Goal: Feedback & Contribution: Contribute content

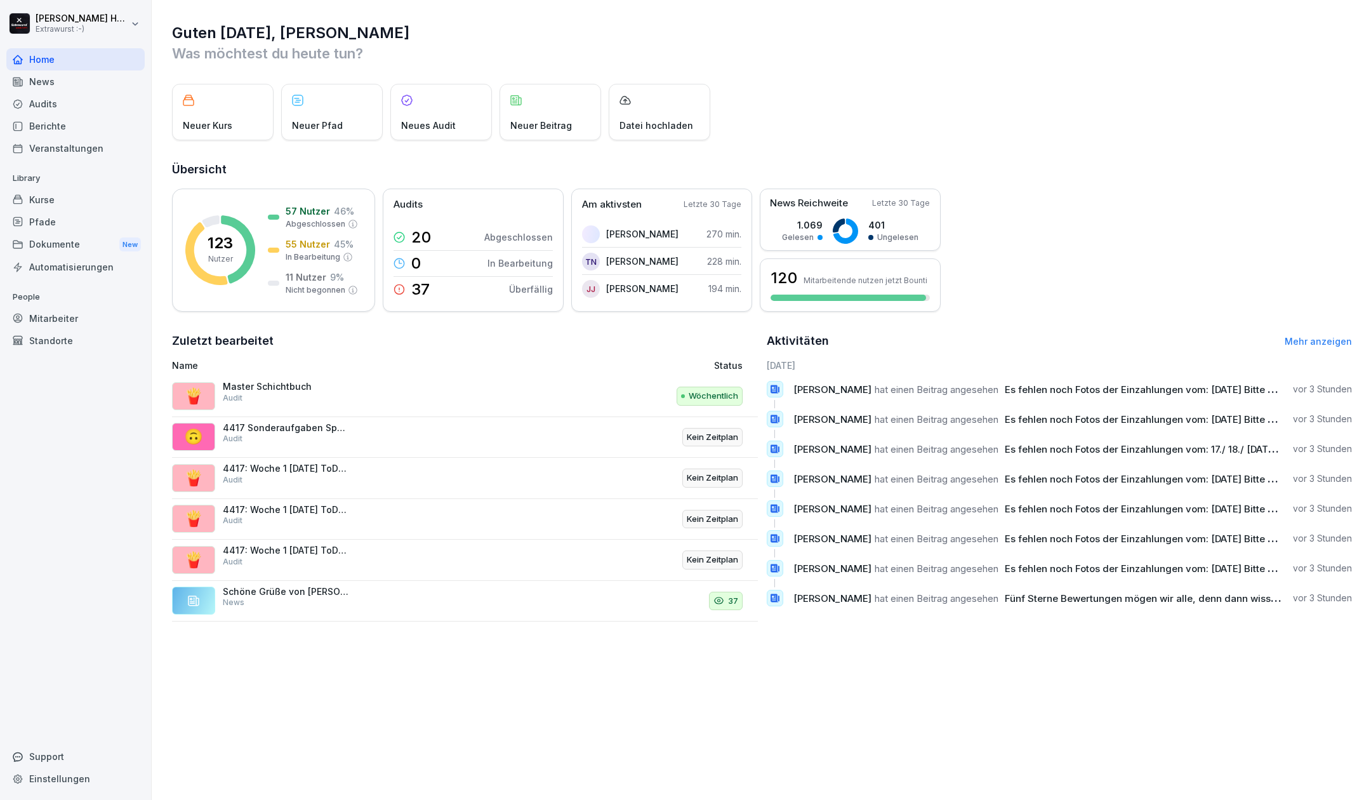
click at [65, 86] on div "News" at bounding box center [75, 81] width 138 height 22
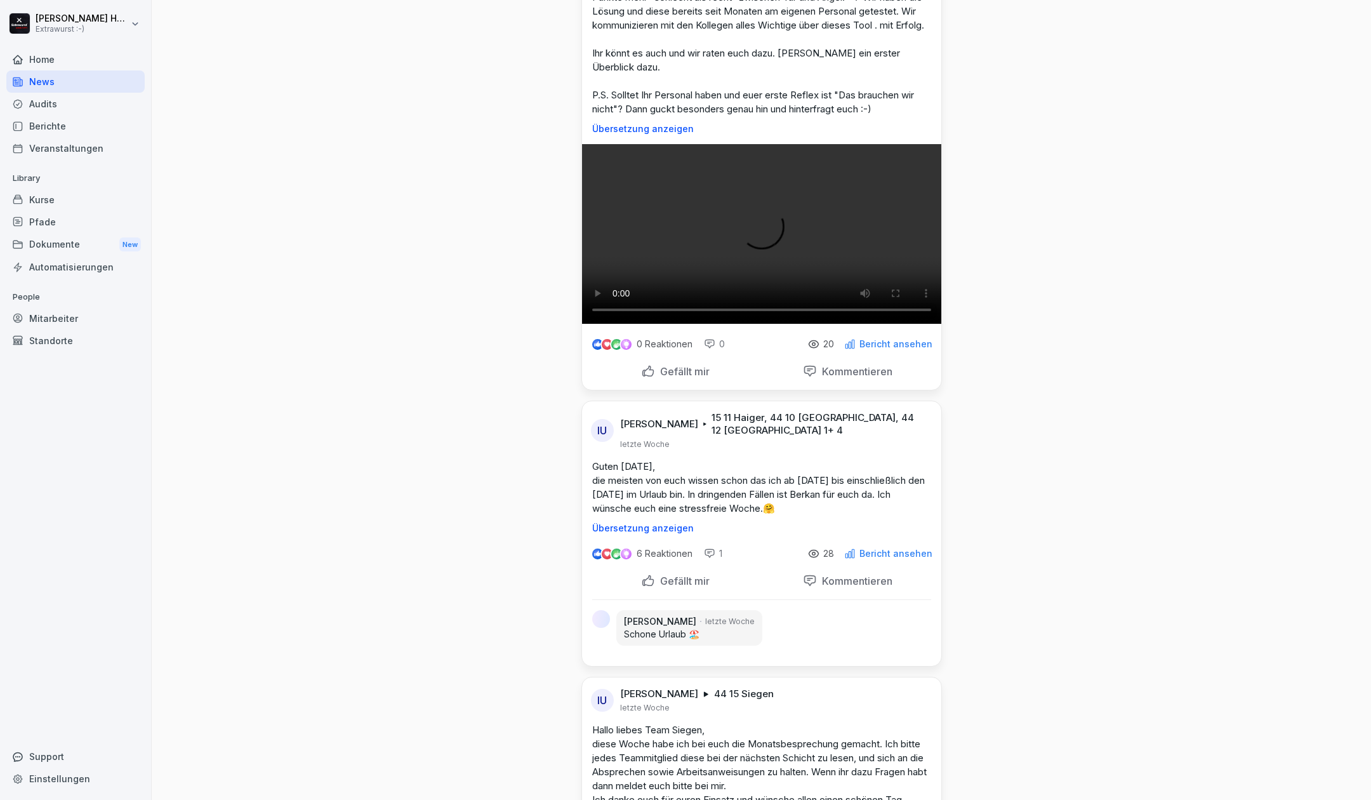
scroll to position [2708, 0]
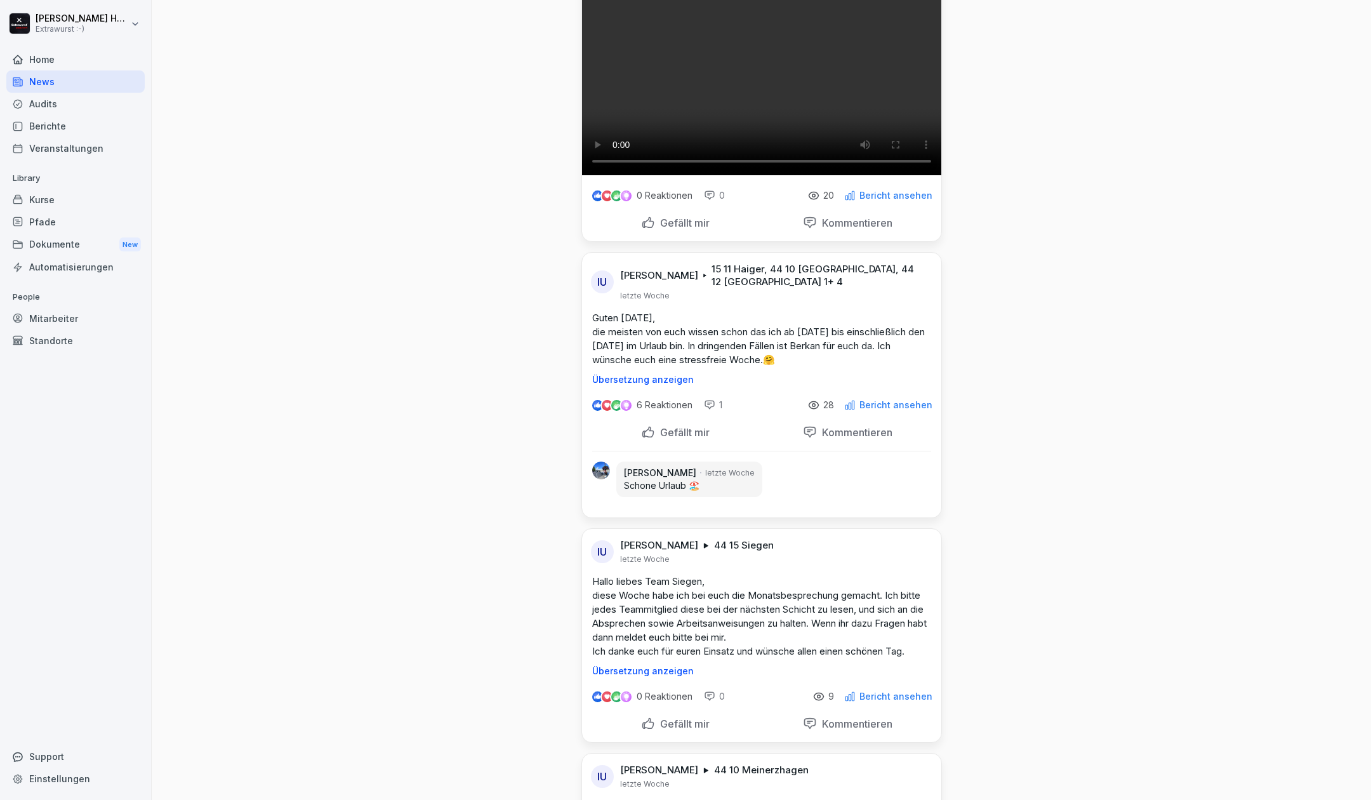
click at [38, 312] on div "Mitarbeiter" at bounding box center [75, 318] width 138 height 22
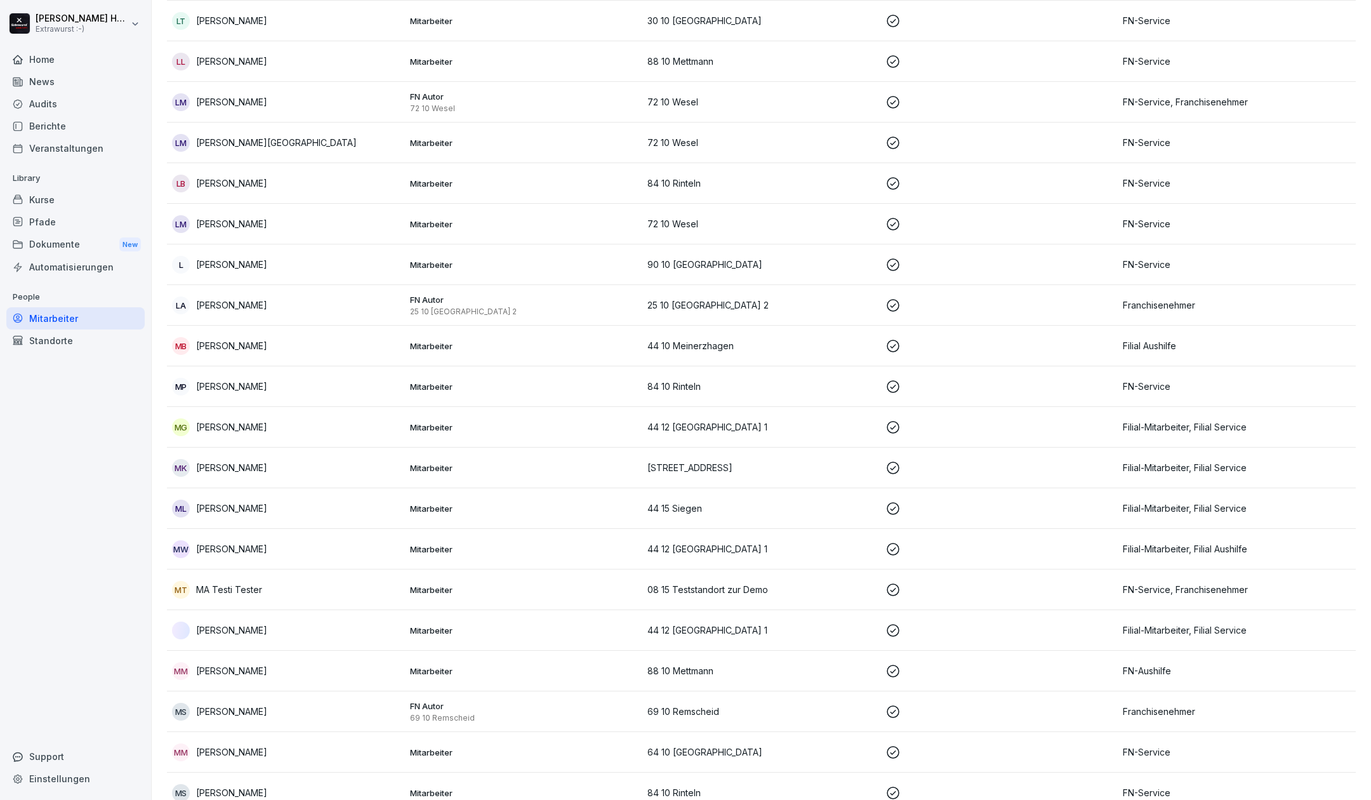
scroll to position [13, 0]
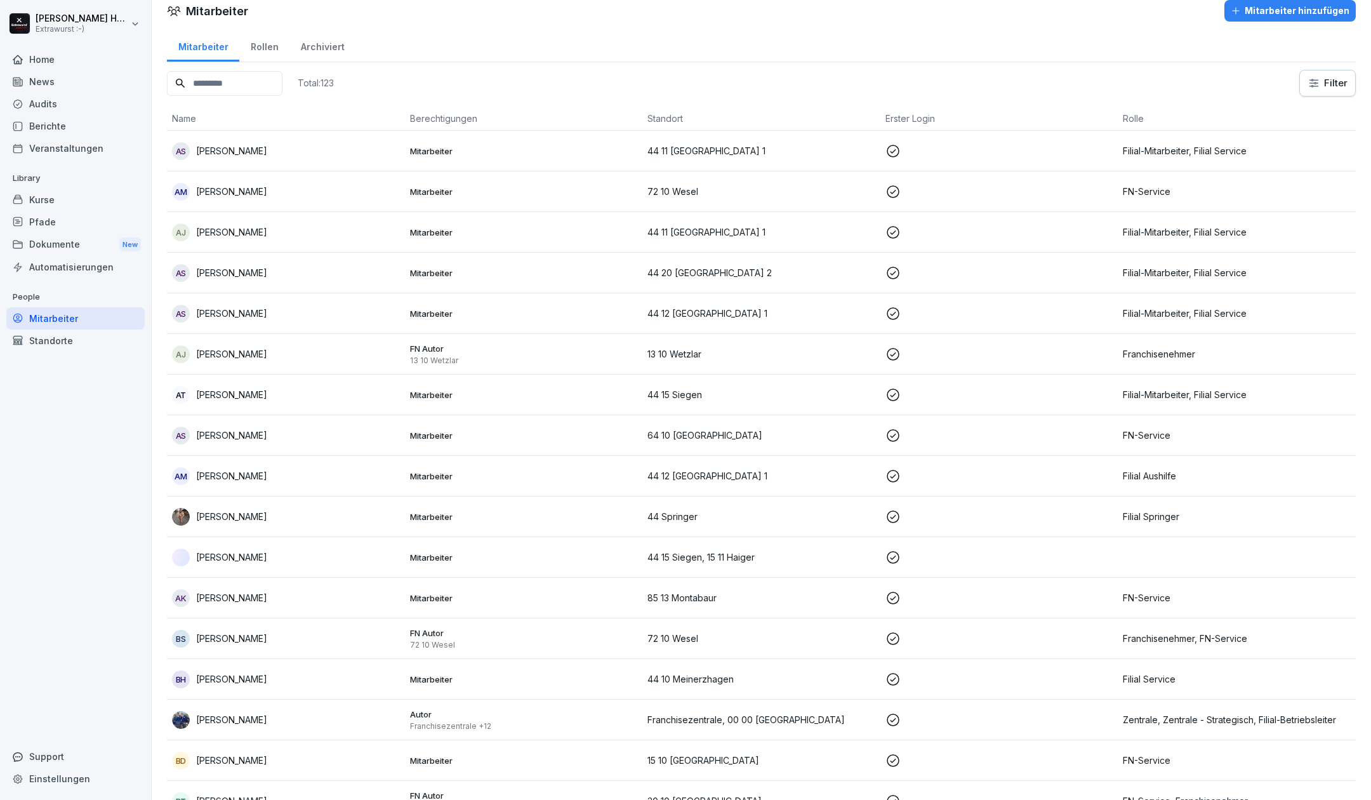
click at [249, 80] on input at bounding box center [225, 83] width 116 height 25
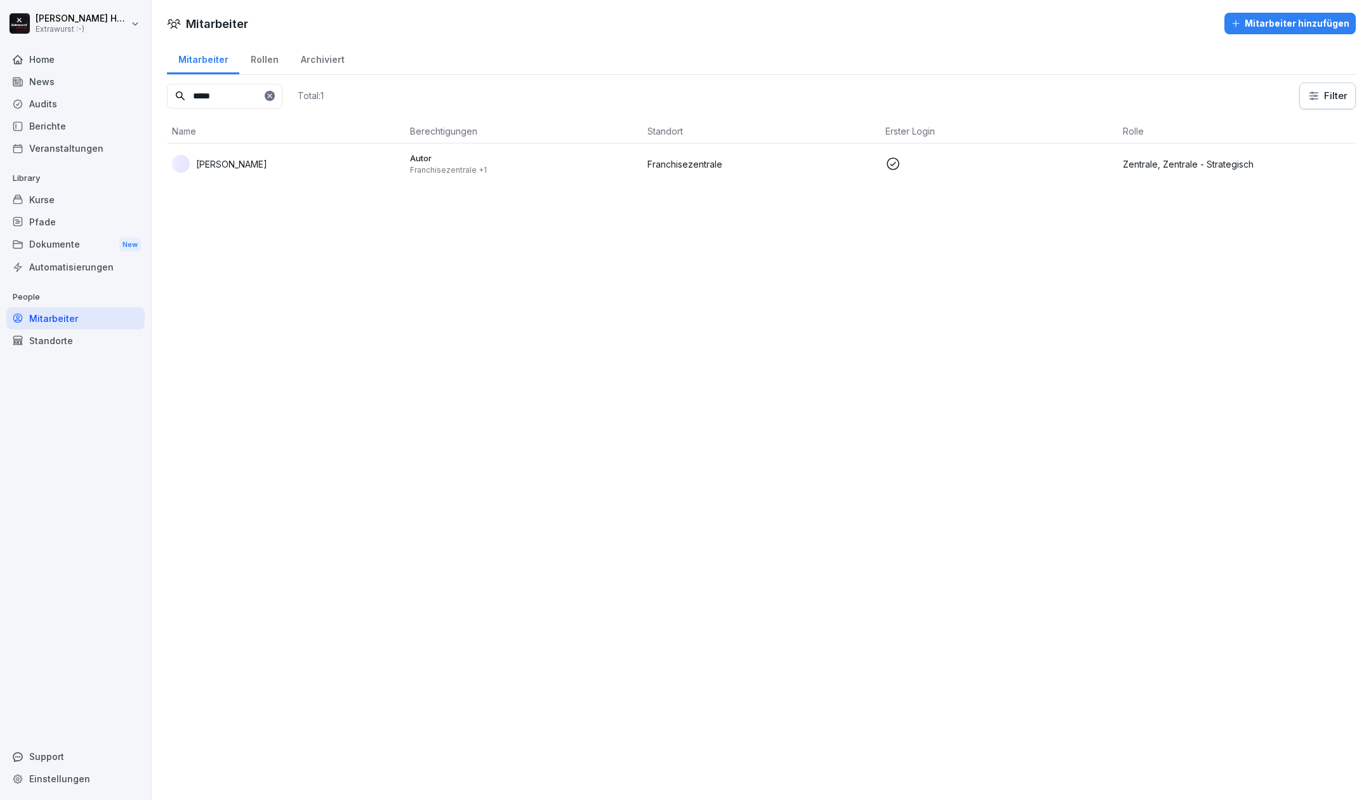
type input "*****"
click at [242, 160] on p "Dirk Forthmann" at bounding box center [231, 163] width 71 height 13
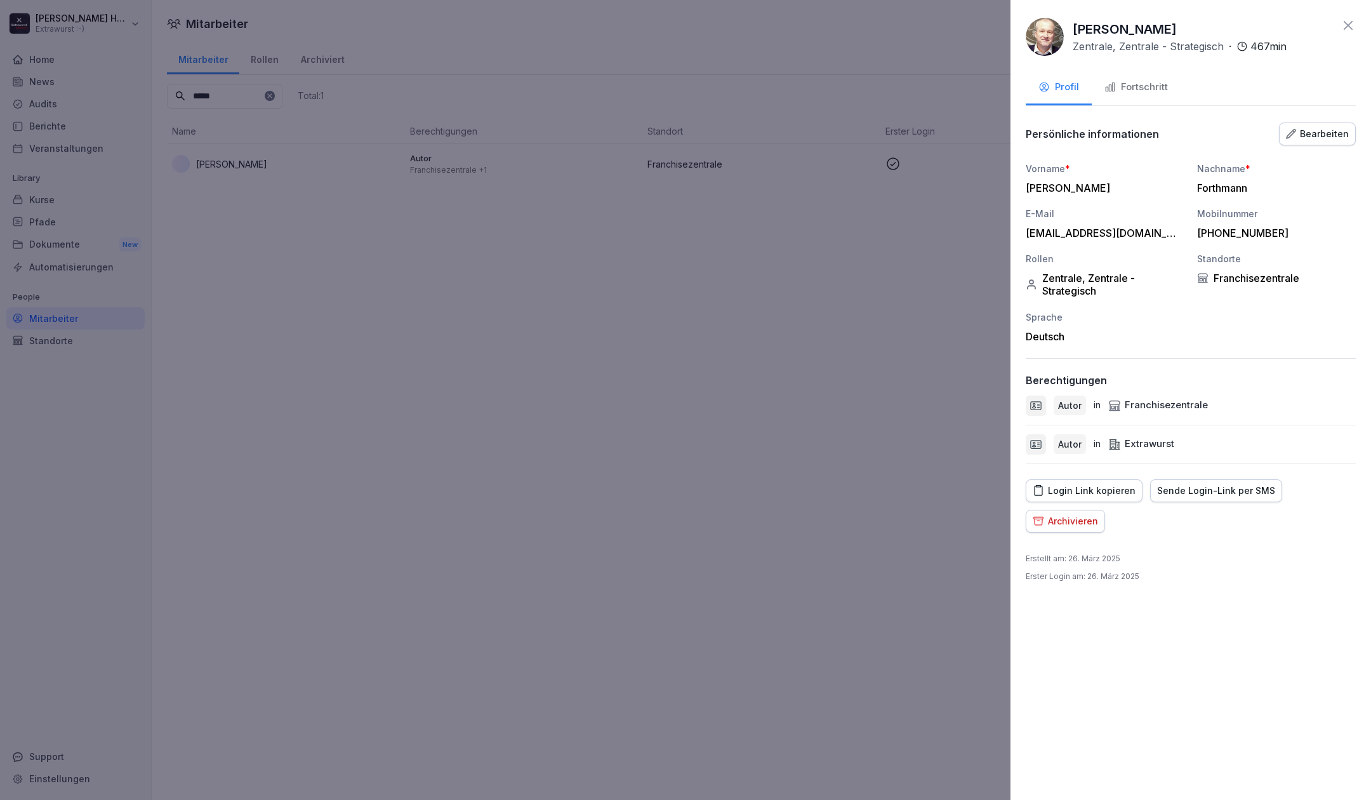
click at [1107, 83] on icon "button" at bounding box center [1109, 86] width 11 height 11
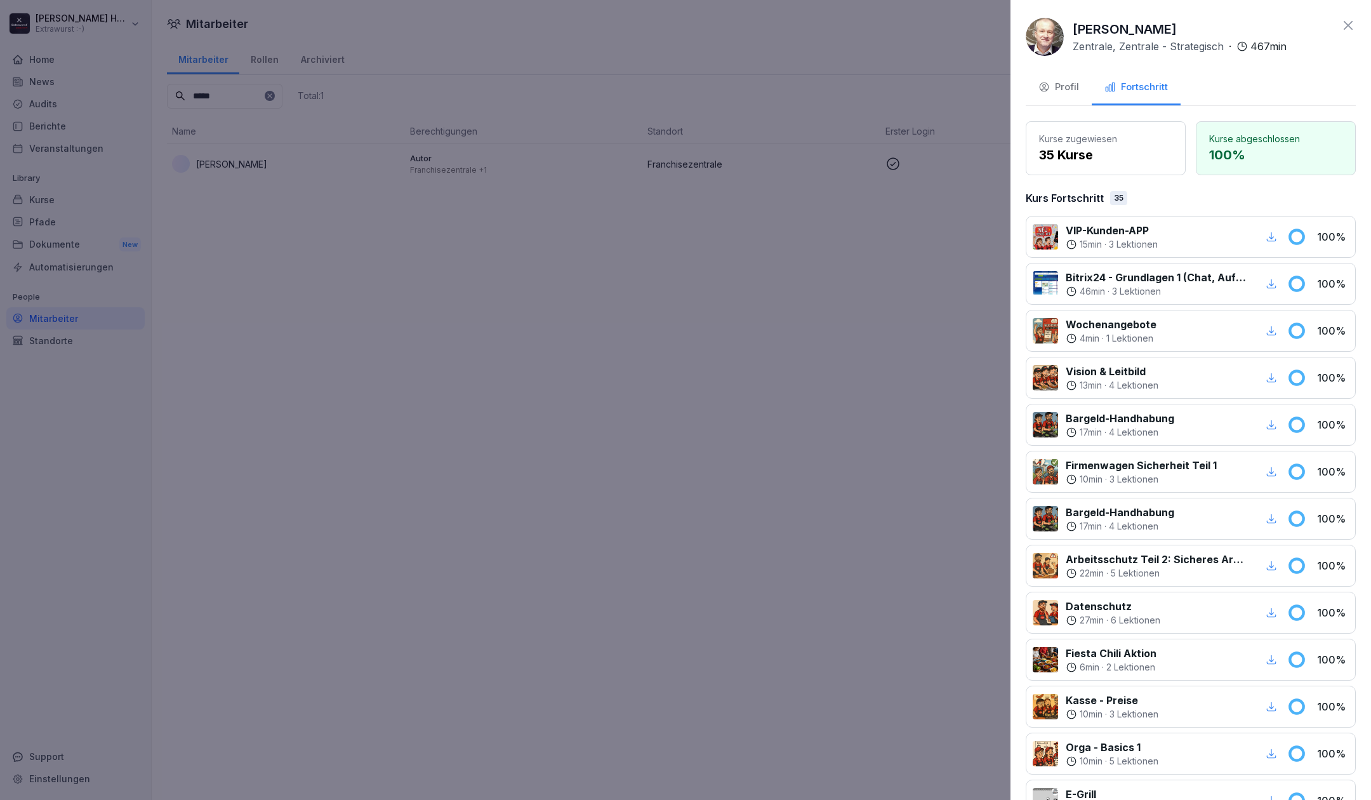
click at [1117, 83] on div "Fortschritt" at bounding box center [1135, 87] width 63 height 15
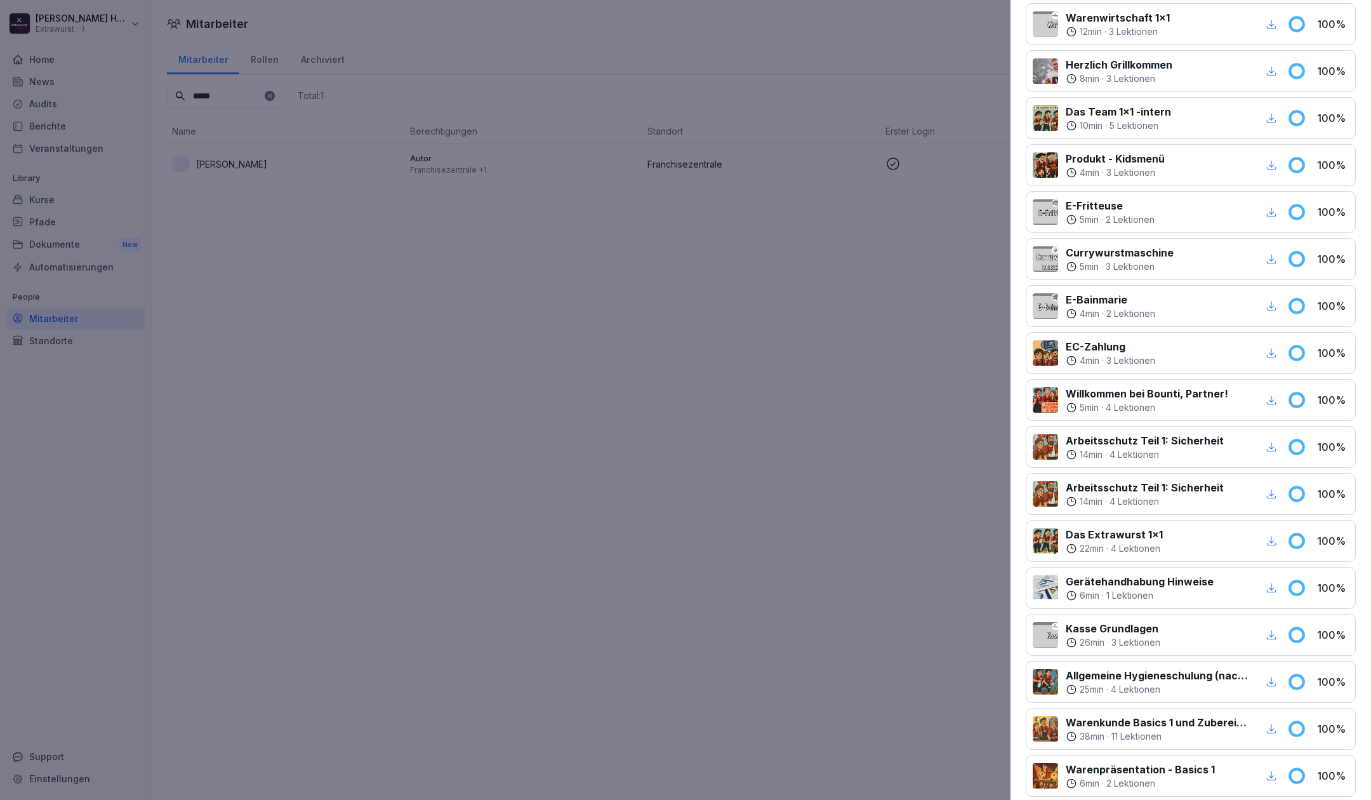
scroll to position [1097, 0]
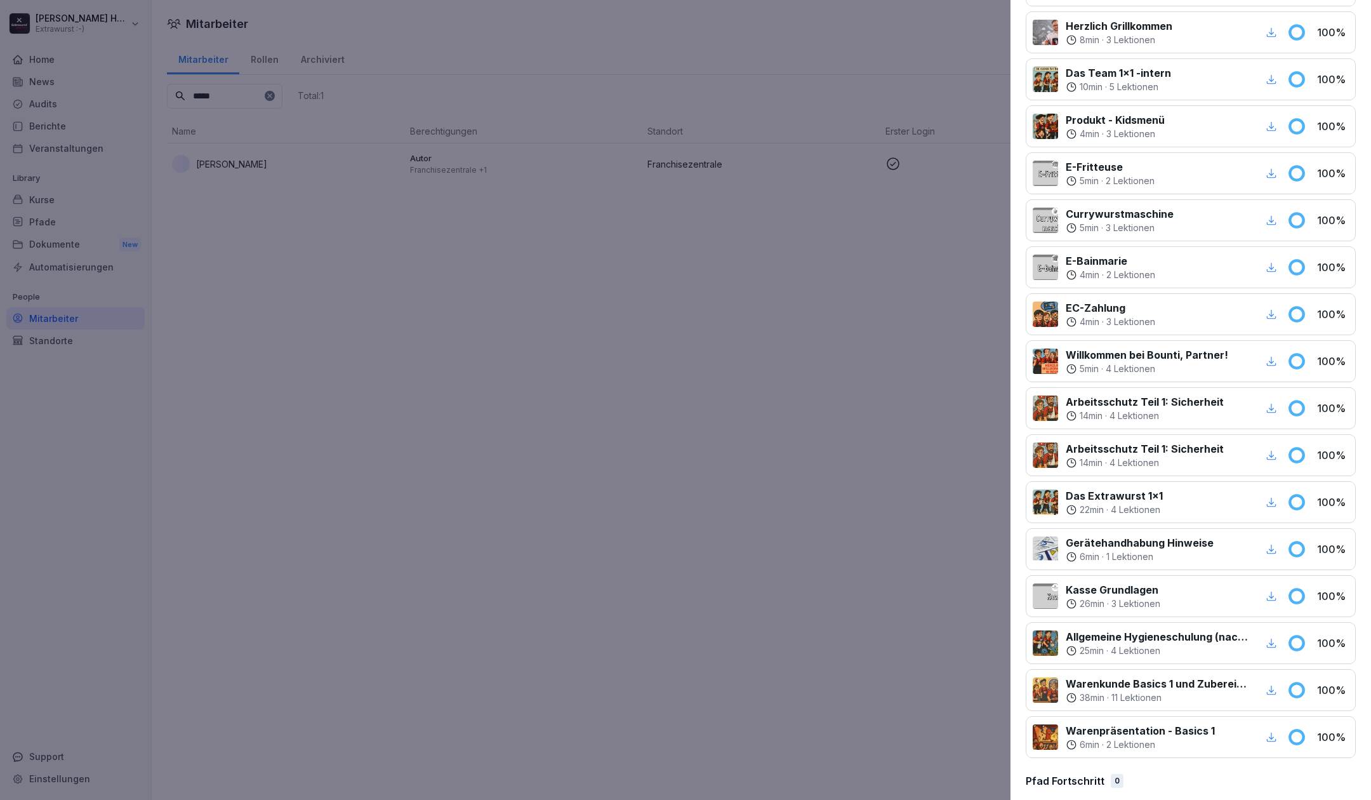
click at [649, 338] on div at bounding box center [685, 400] width 1371 height 800
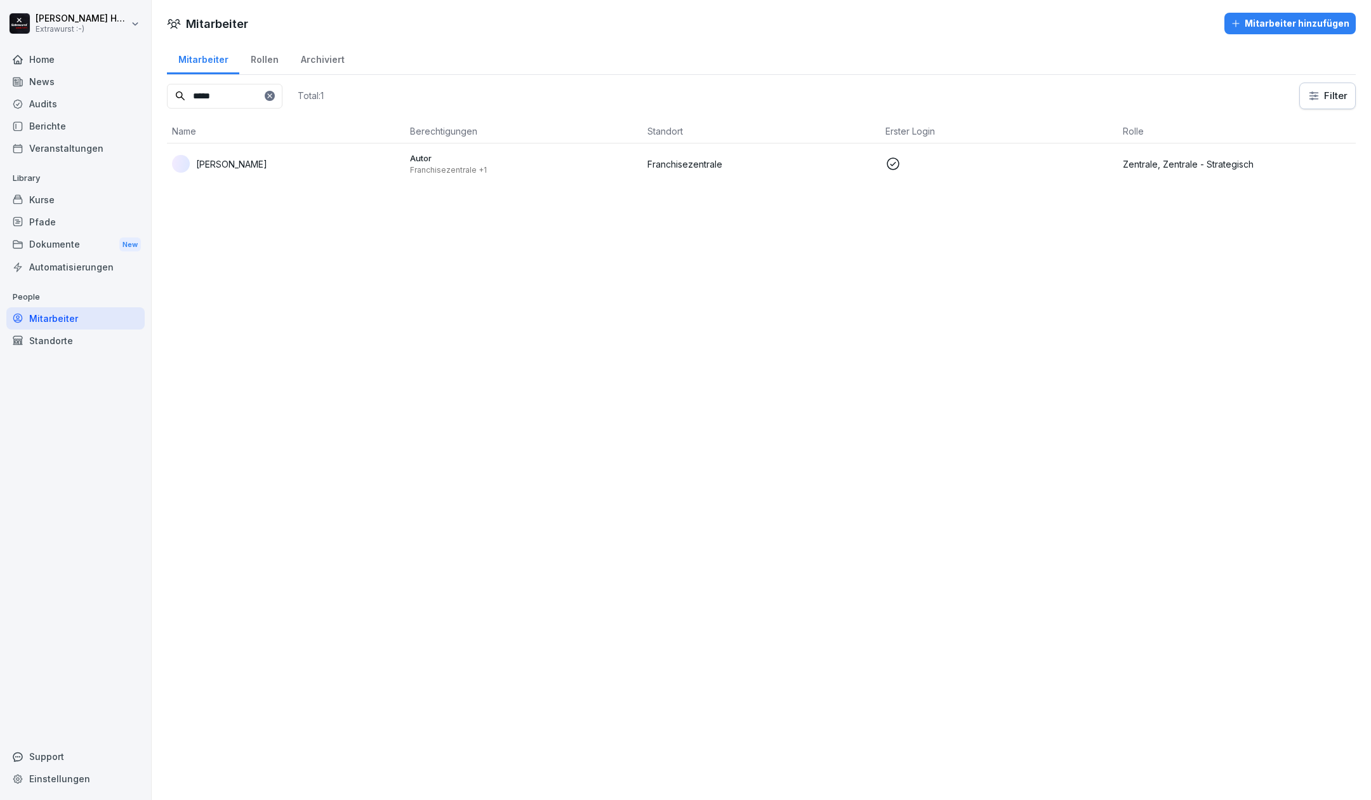
click at [272, 95] on icon at bounding box center [269, 95] width 4 height 4
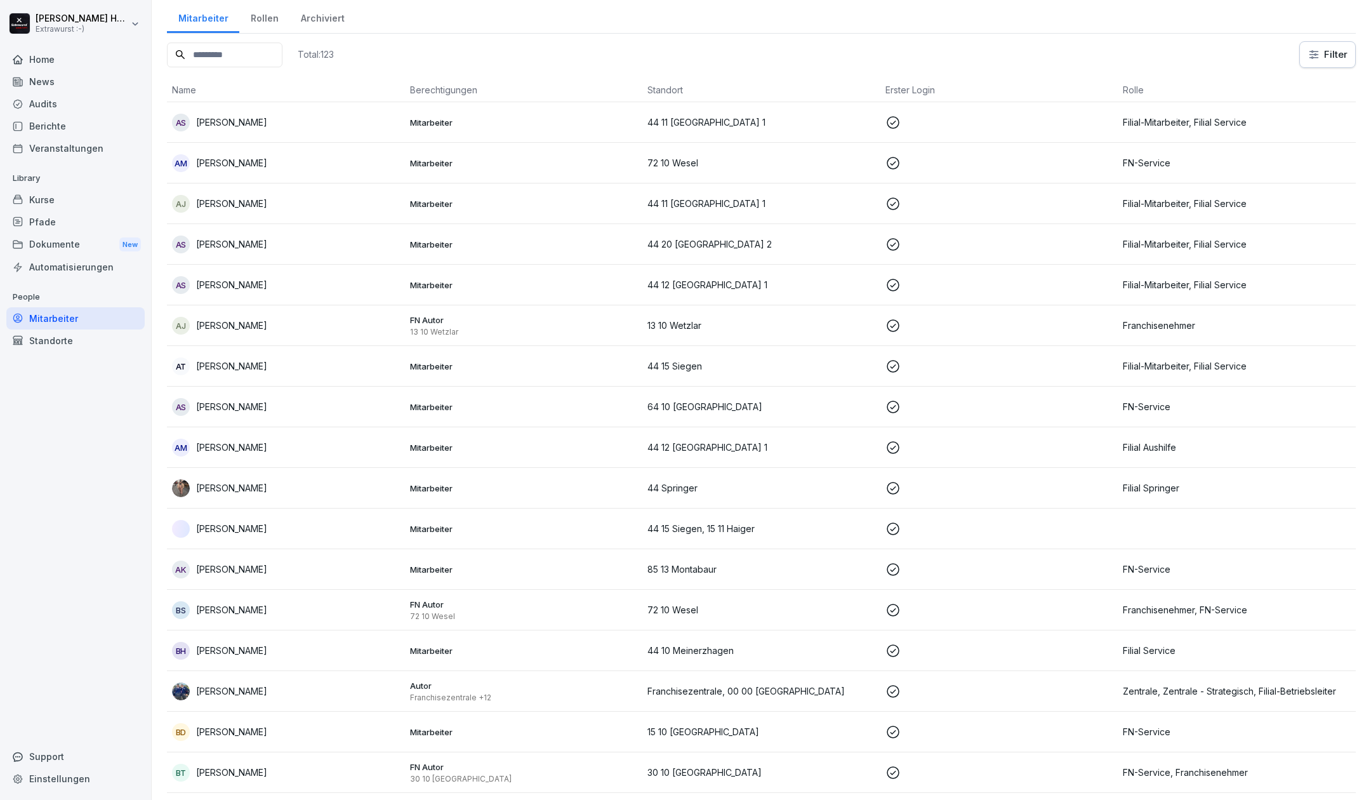
scroll to position [0, 0]
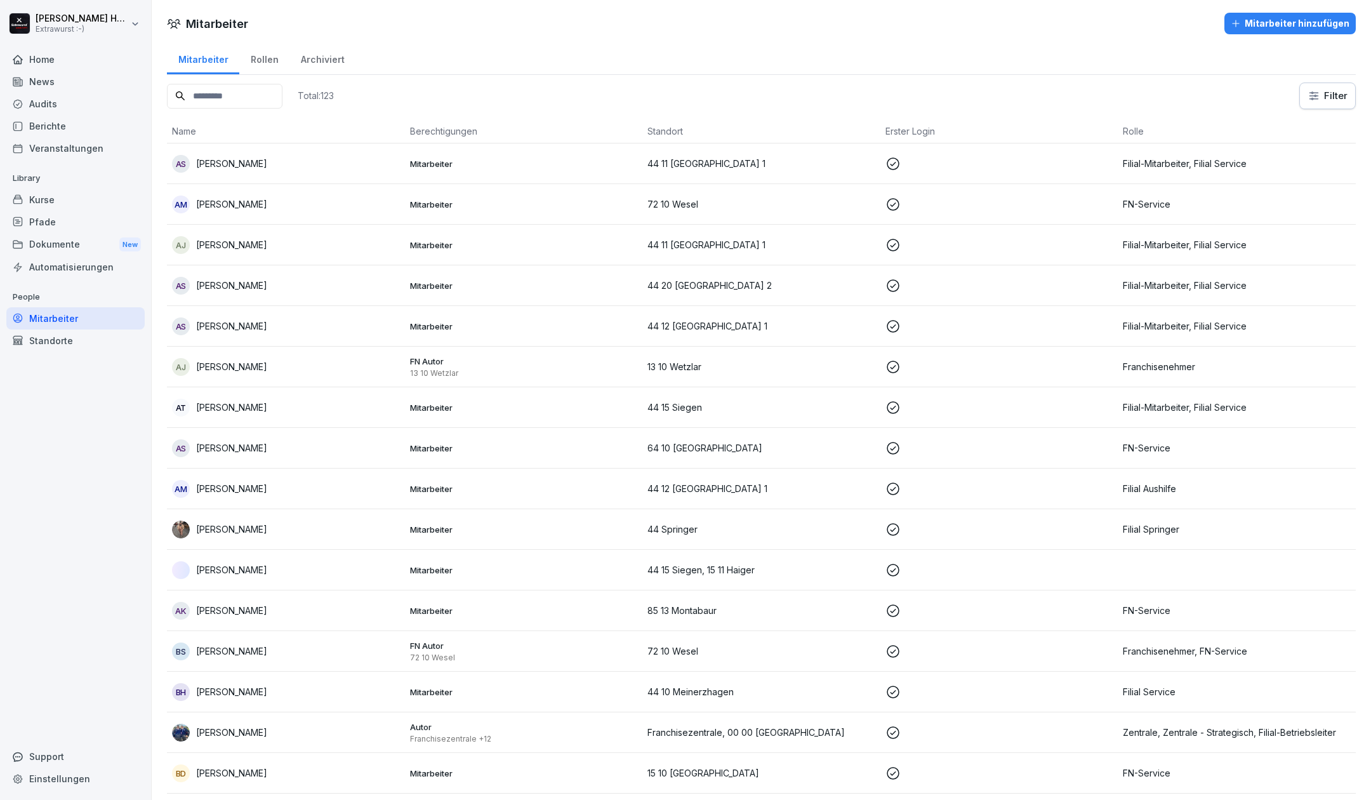
click at [250, 90] on input at bounding box center [225, 96] width 116 height 25
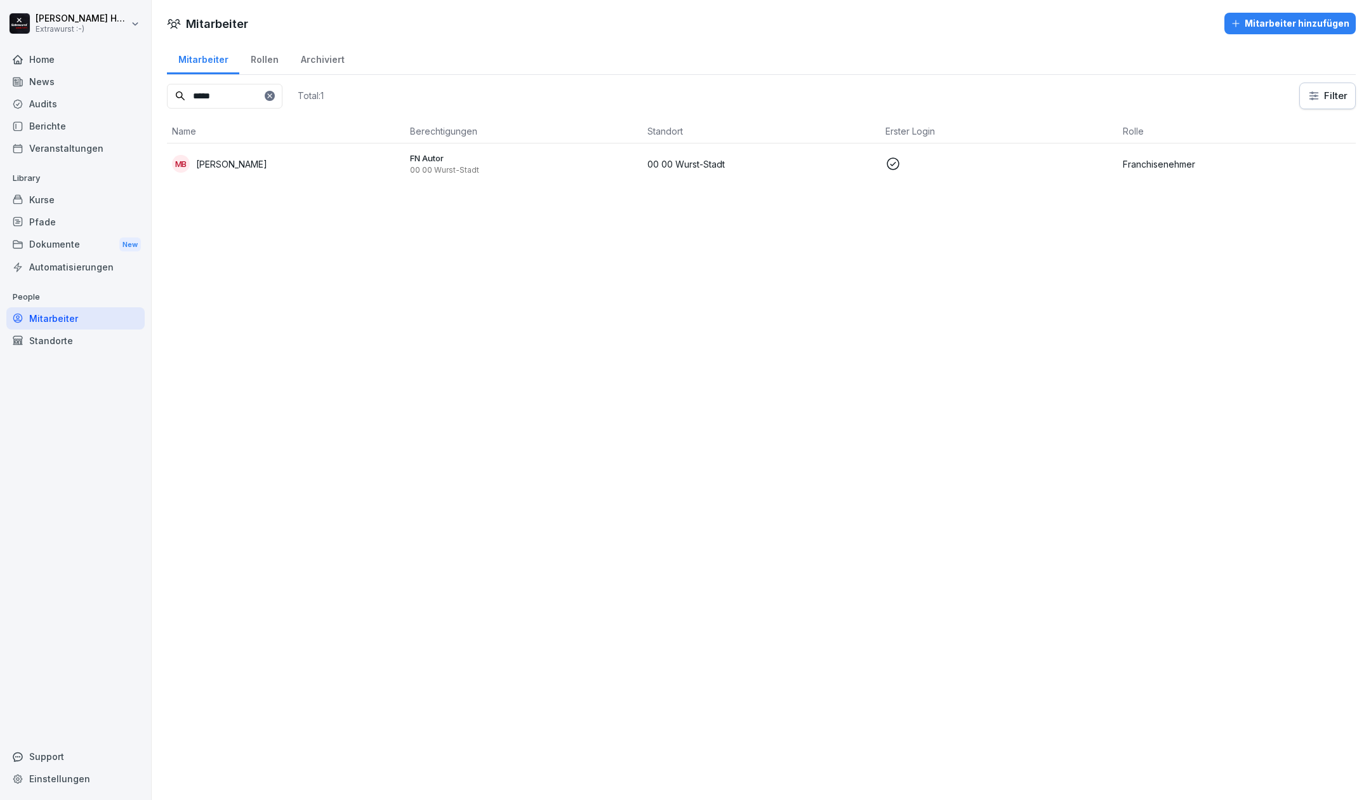
type input "*****"
click at [258, 166] on p "Michl Bibermeyer" at bounding box center [231, 163] width 71 height 13
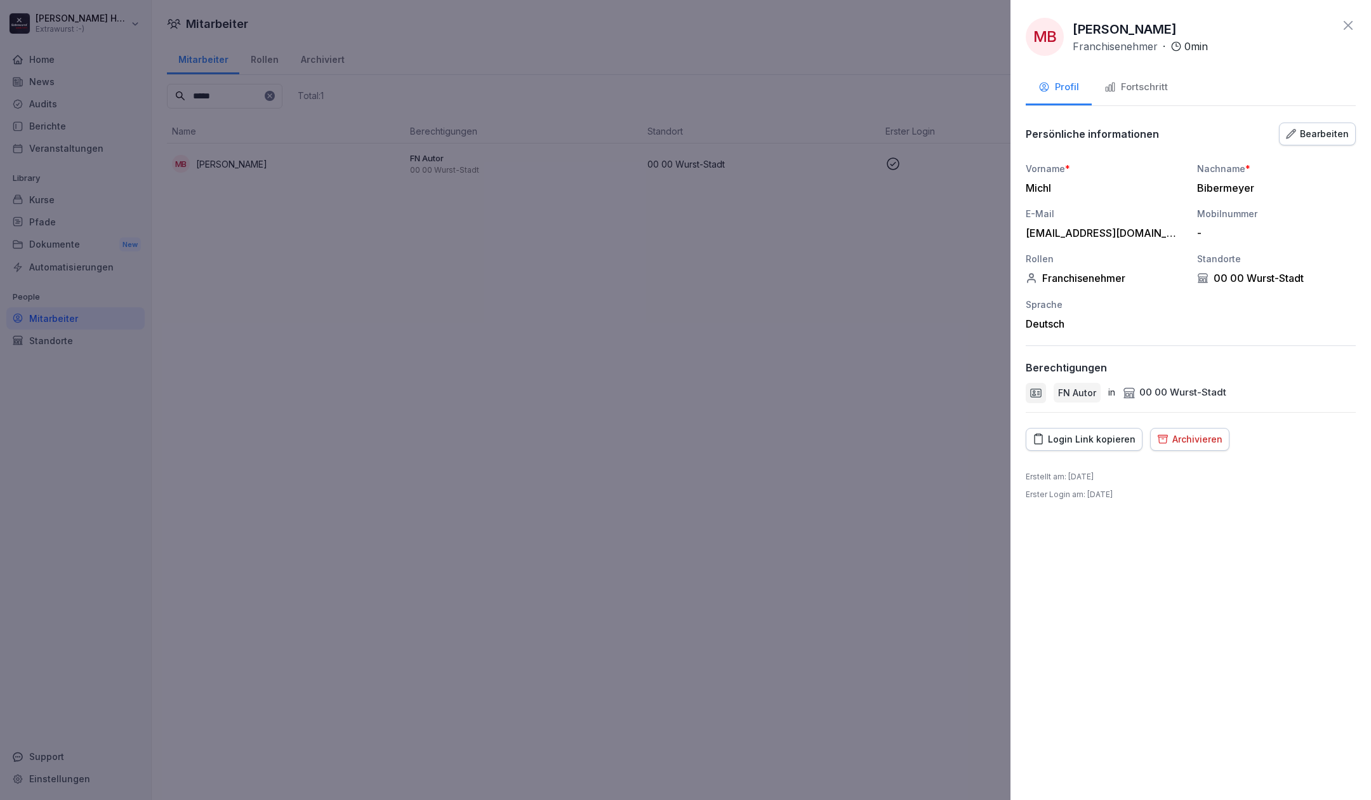
click at [1159, 100] on button "Fortschritt" at bounding box center [1136, 88] width 89 height 34
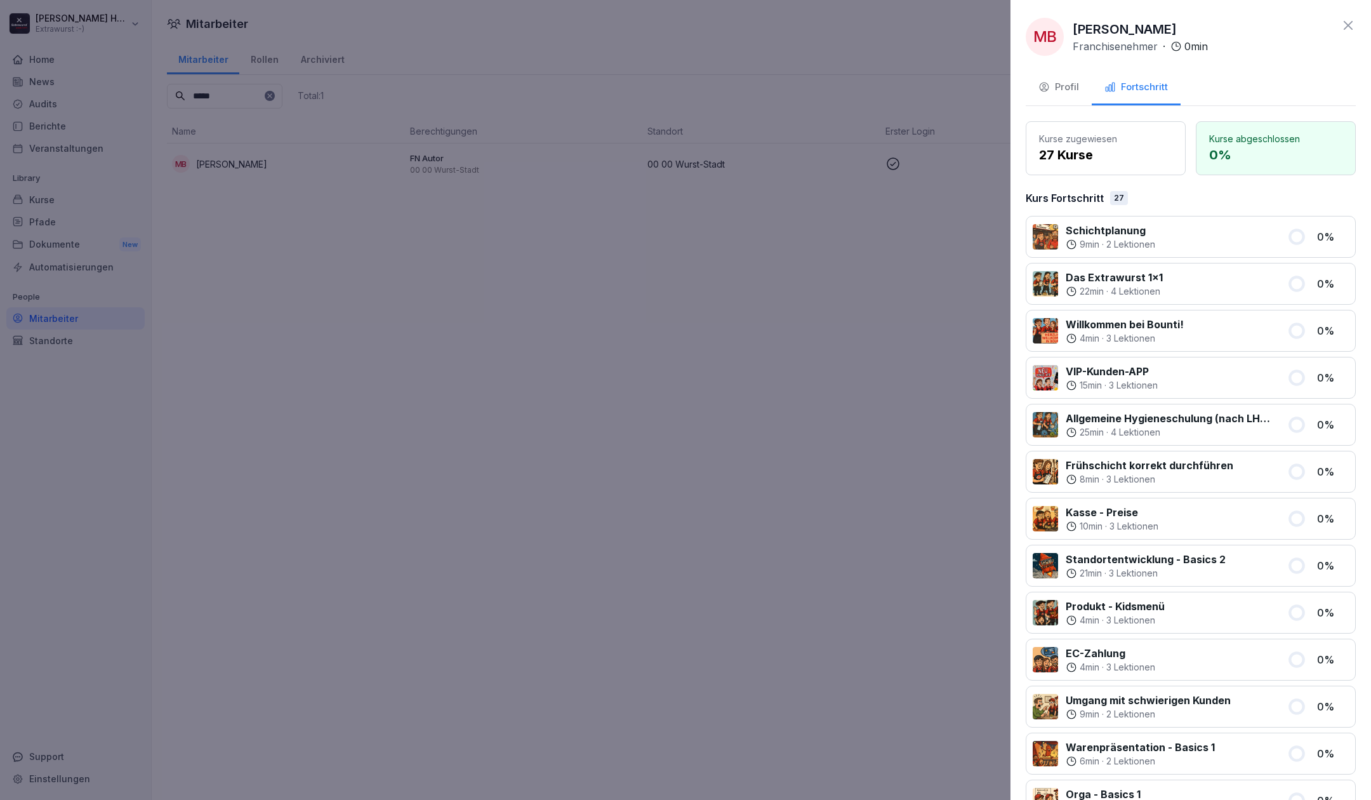
click at [1159, 93] on div "Fortschritt" at bounding box center [1135, 87] width 63 height 15
click at [1061, 81] on div "Profil" at bounding box center [1058, 87] width 41 height 15
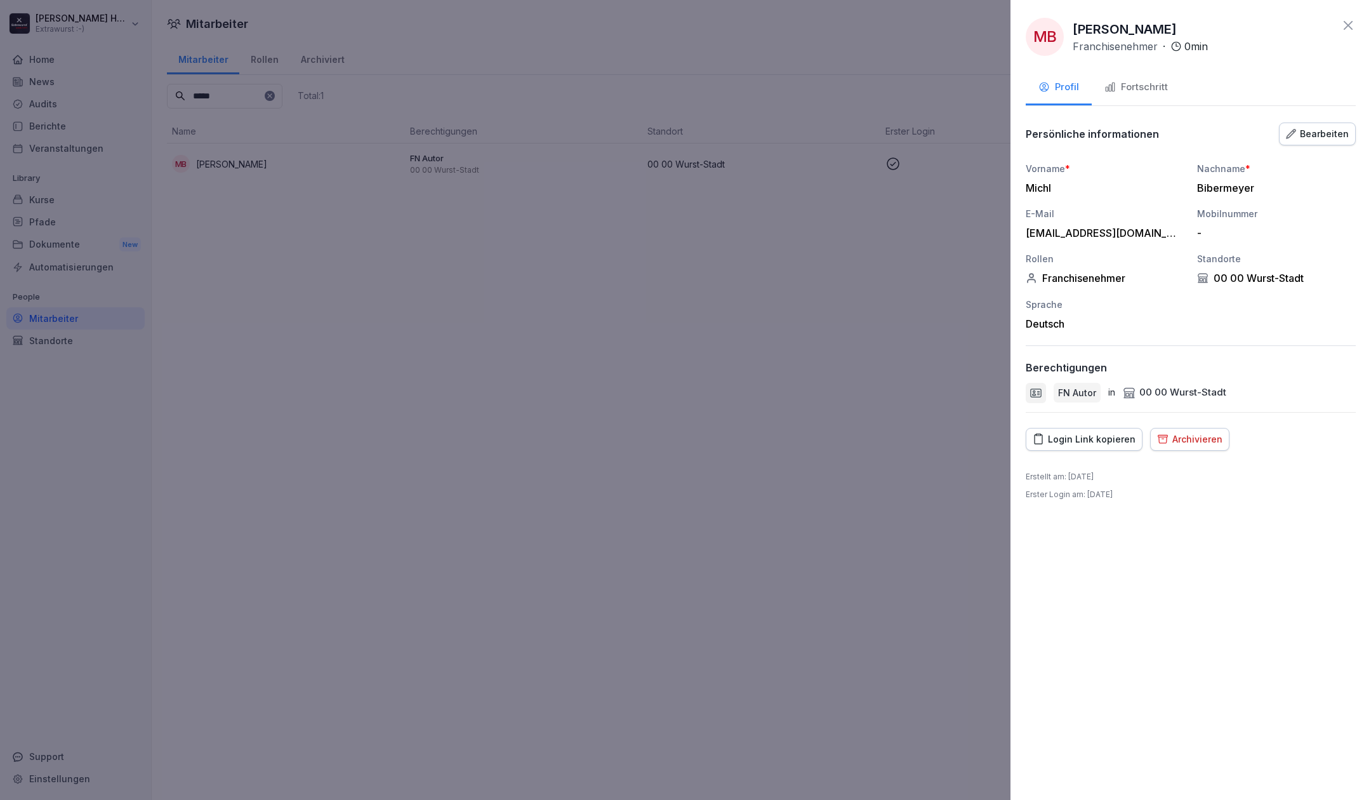
click at [1169, 432] on div "Archivieren" at bounding box center [1189, 439] width 65 height 14
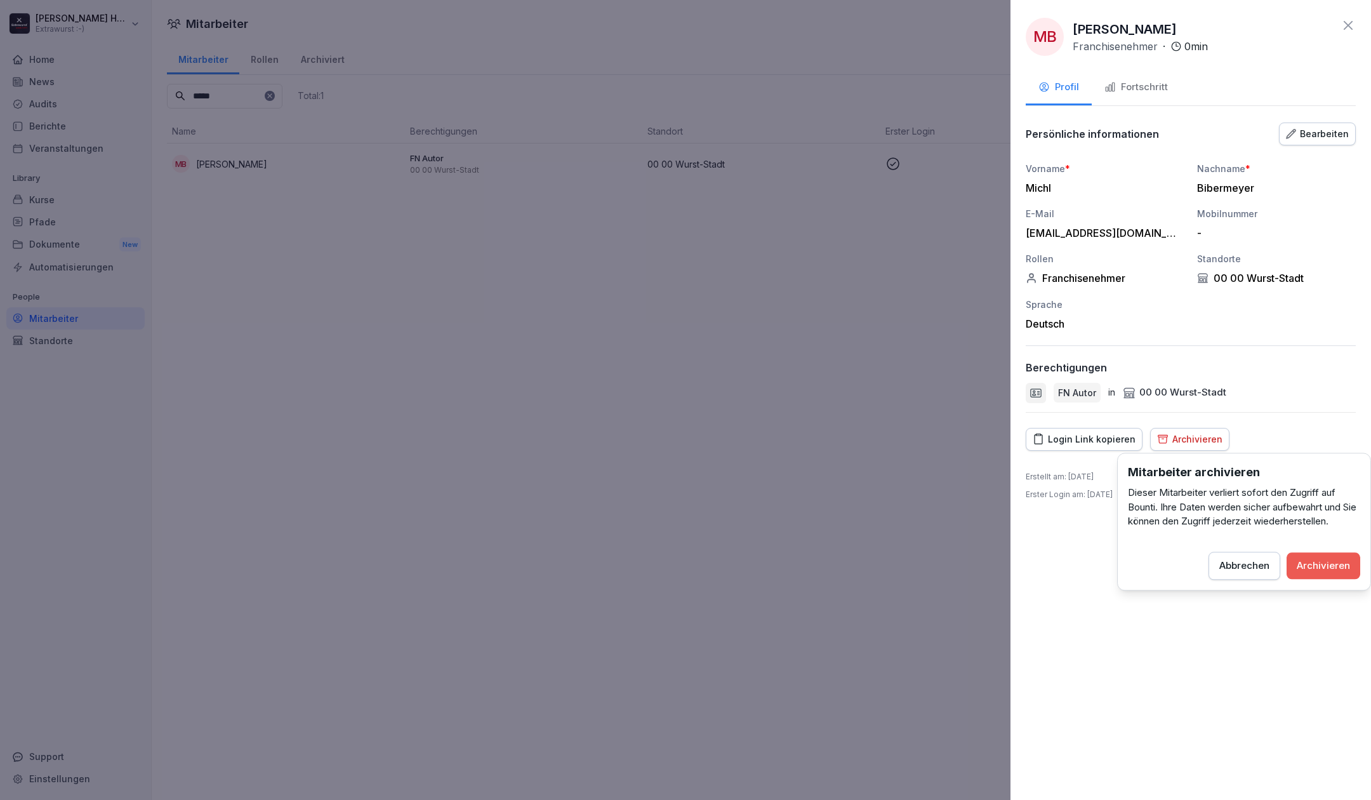
click at [1330, 568] on div "Archivieren" at bounding box center [1323, 566] width 53 height 14
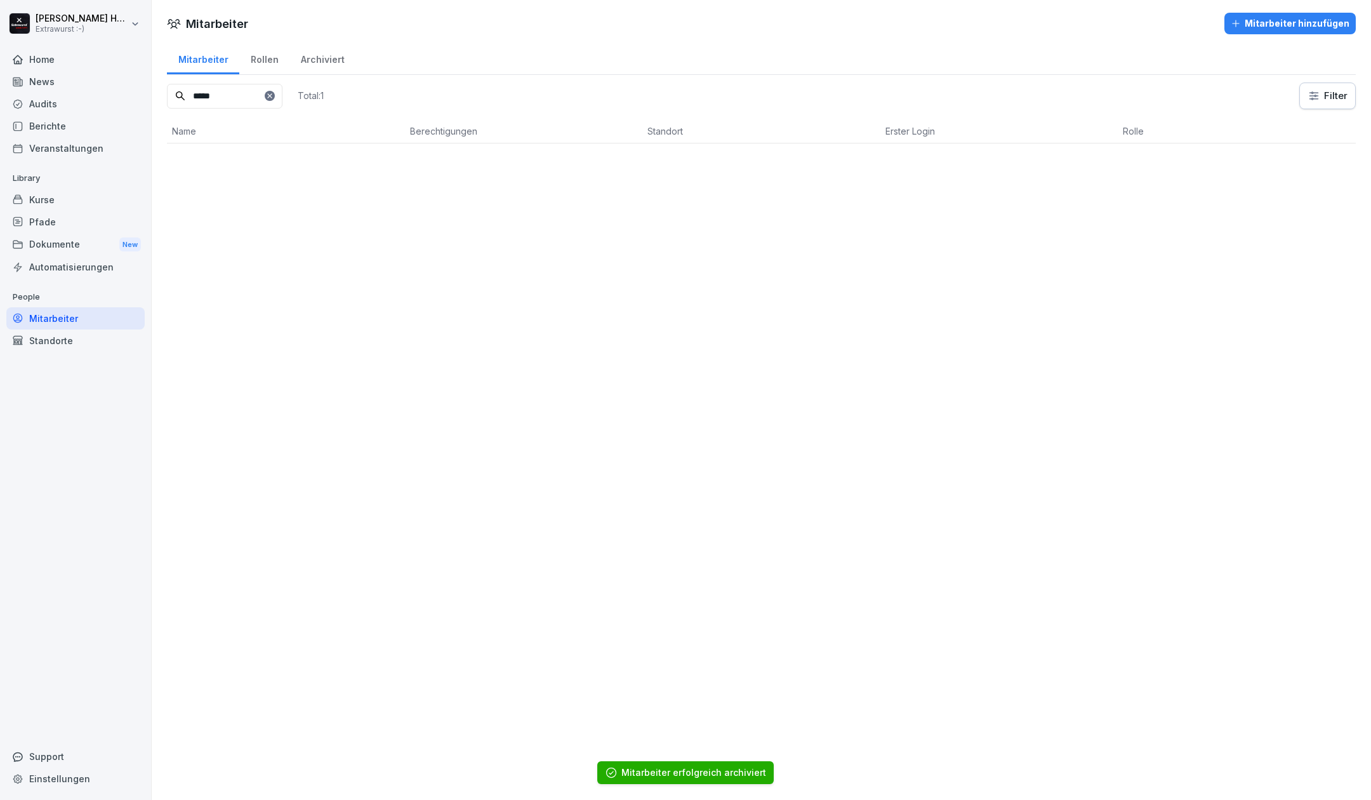
click at [32, 55] on div "Home" at bounding box center [75, 59] width 138 height 22
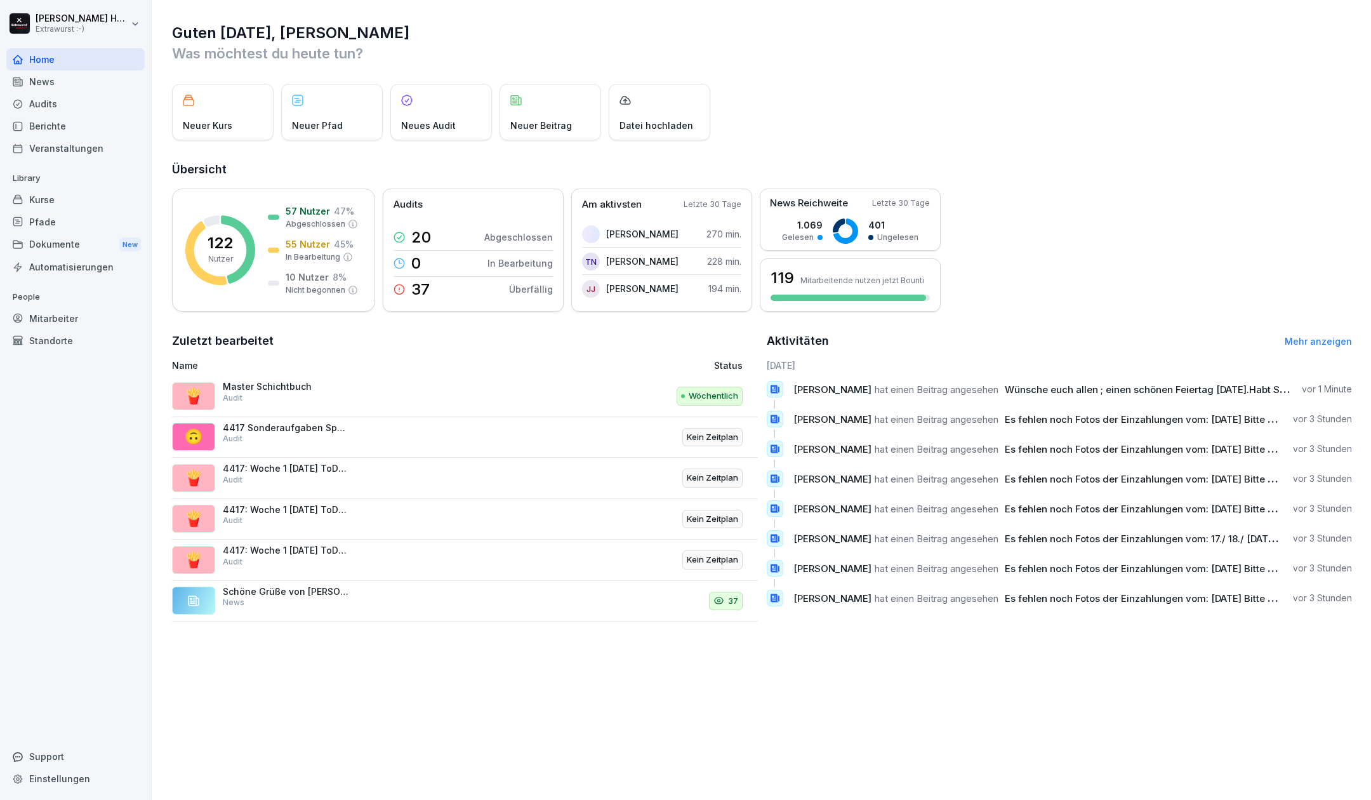
click at [59, 364] on div "Home News Audits Berichte Veranstaltungen Library Kurse Pfade Dokumente New Aut…" at bounding box center [75, 417] width 138 height 753
click at [72, 82] on div "News" at bounding box center [75, 81] width 138 height 22
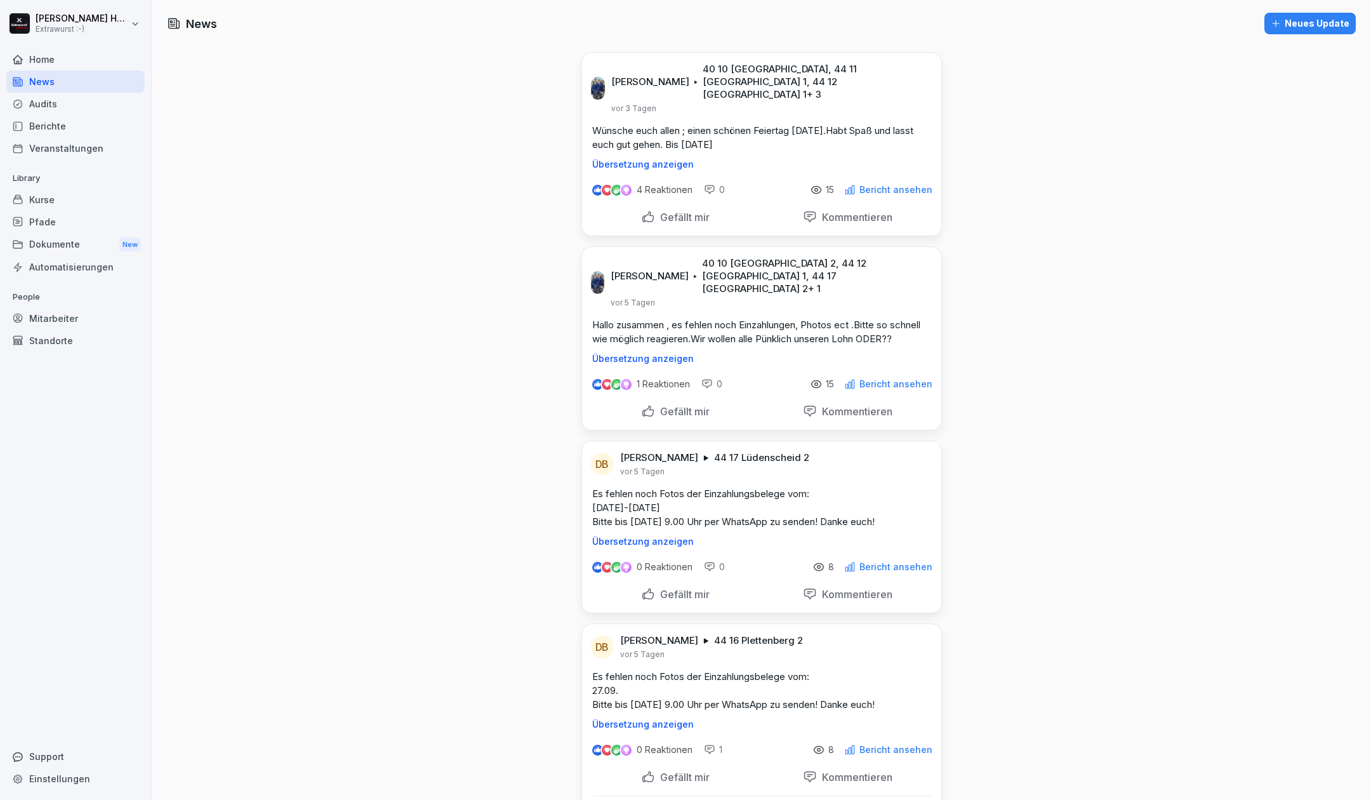
click at [1284, 29] on div "Neues Update" at bounding box center [1310, 24] width 79 height 14
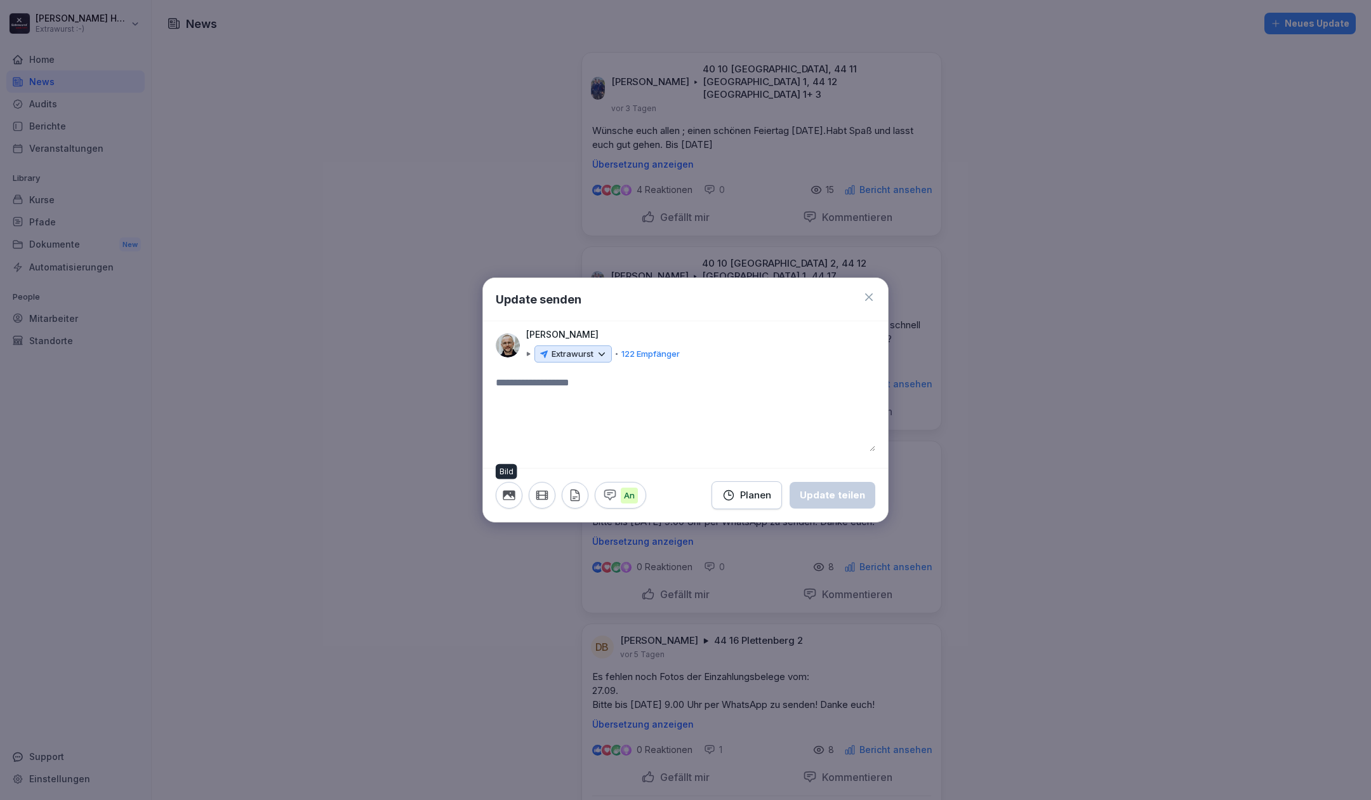
click at [507, 498] on icon "button" at bounding box center [509, 495] width 14 height 14
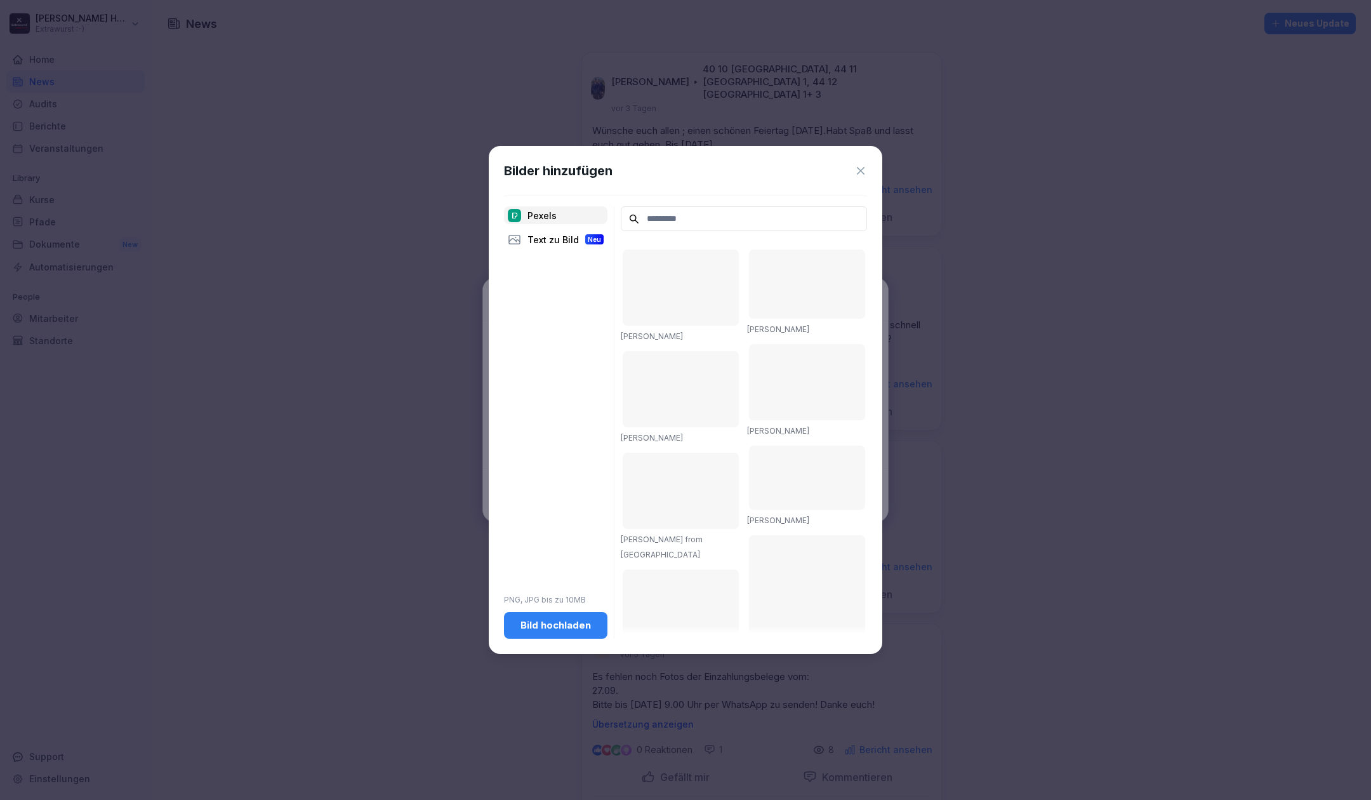
click at [564, 627] on div "Bild hochladen" at bounding box center [555, 625] width 83 height 14
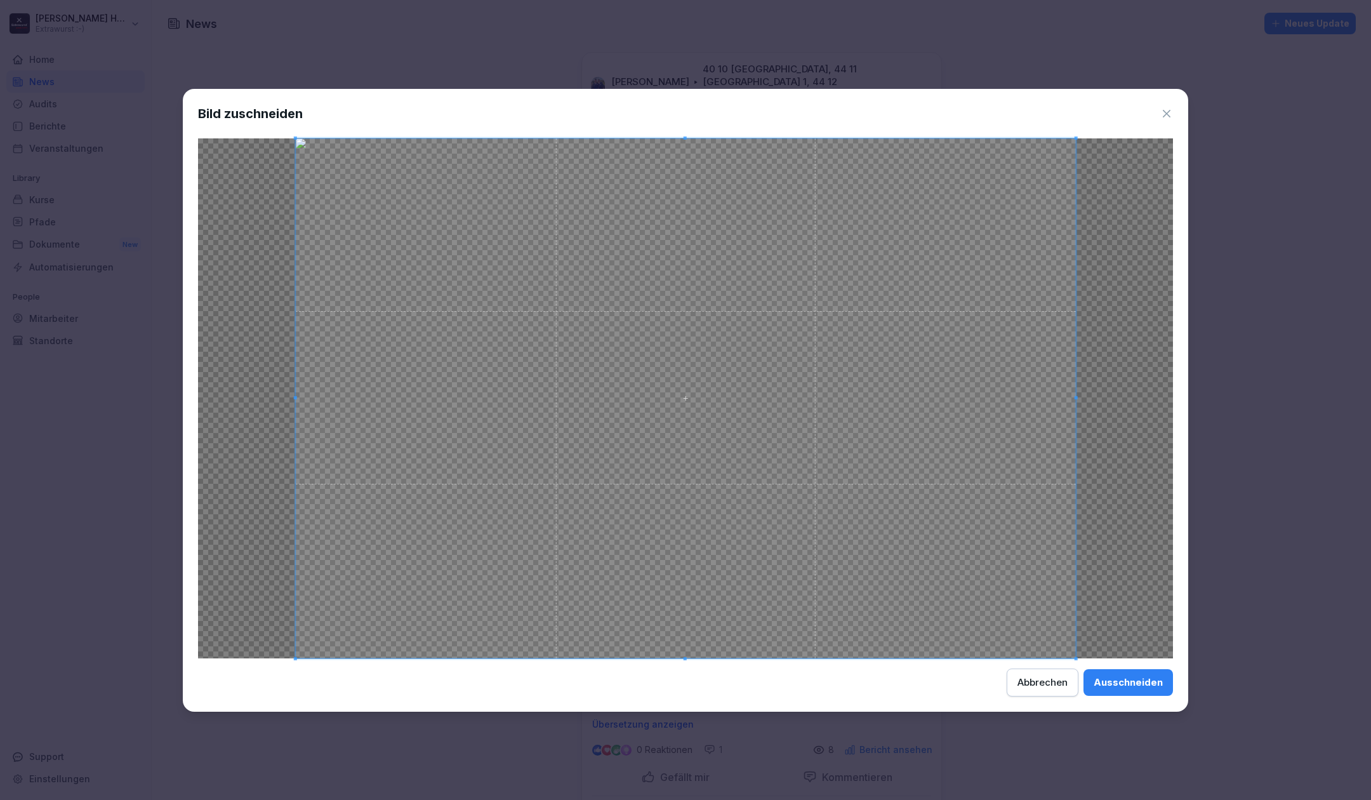
drag, startPoint x: 1132, startPoint y: 679, endPoint x: 1027, endPoint y: 649, distance: 109.5
click at [1132, 677] on div "Ausschneiden" at bounding box center [1128, 682] width 69 height 14
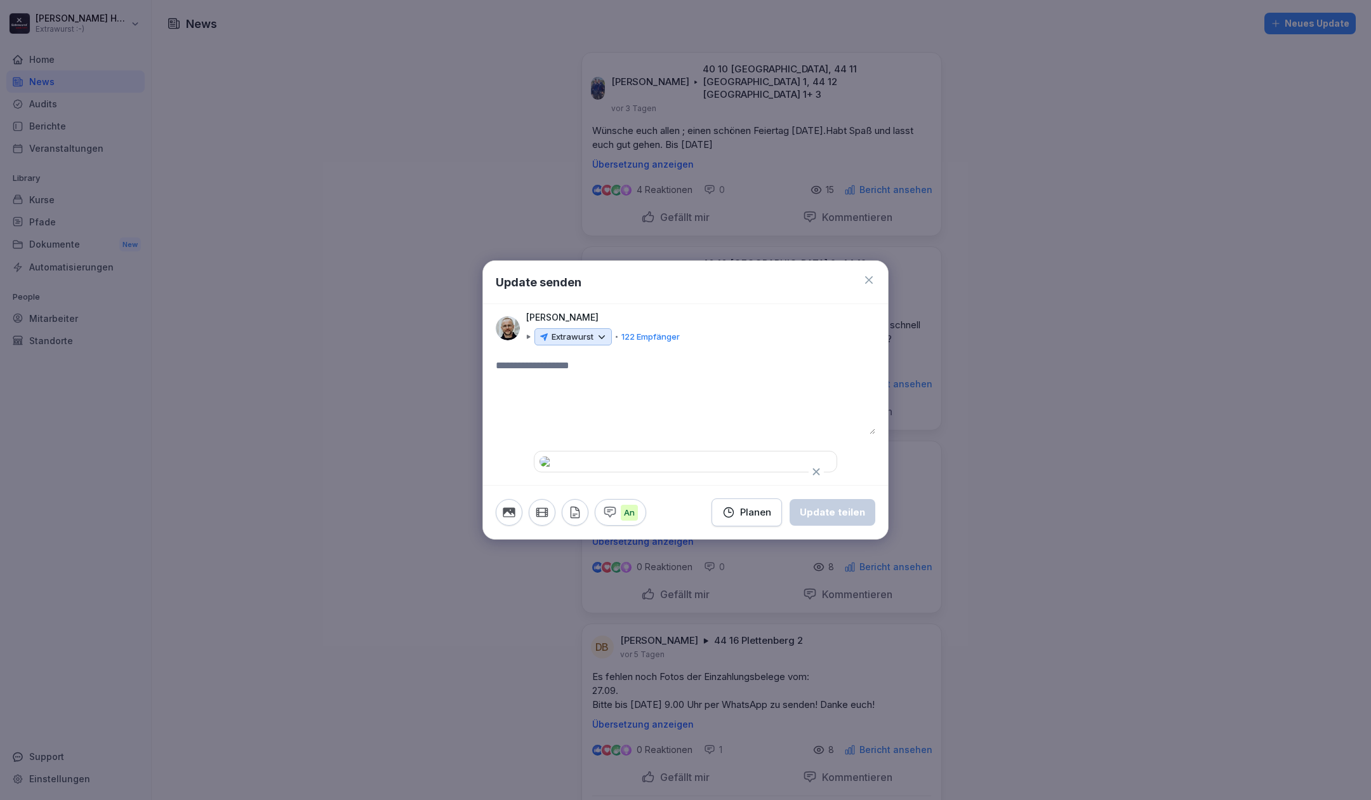
click at [569, 358] on textarea at bounding box center [686, 396] width 380 height 76
type textarea "*"
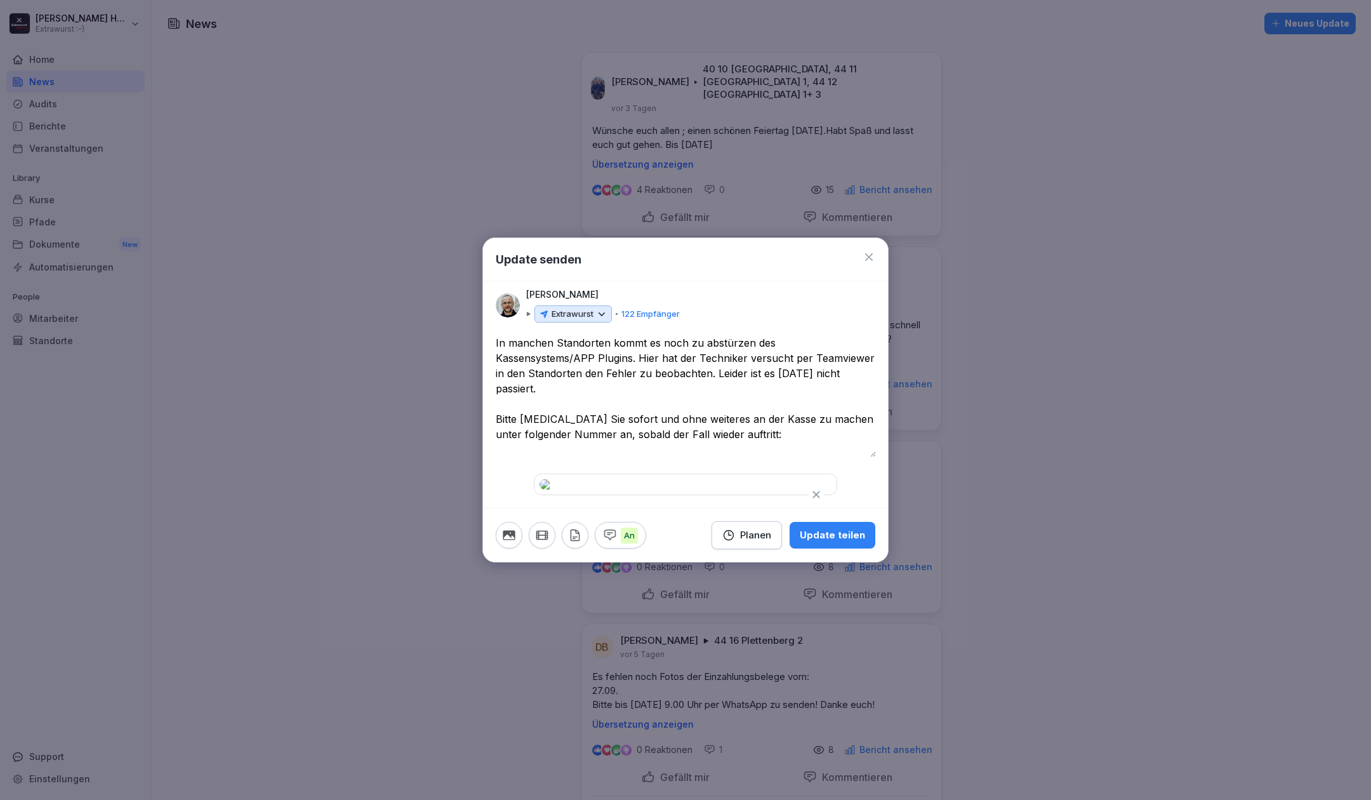
drag, startPoint x: 555, startPoint y: 362, endPoint x: 484, endPoint y: 353, distance: 71.7
click at [484, 353] on div "**********" at bounding box center [685, 415] width 405 height 160
click at [494, 354] on div "**********" at bounding box center [685, 415] width 405 height 160
click at [498, 356] on textarea "**********" at bounding box center [686, 396] width 380 height 122
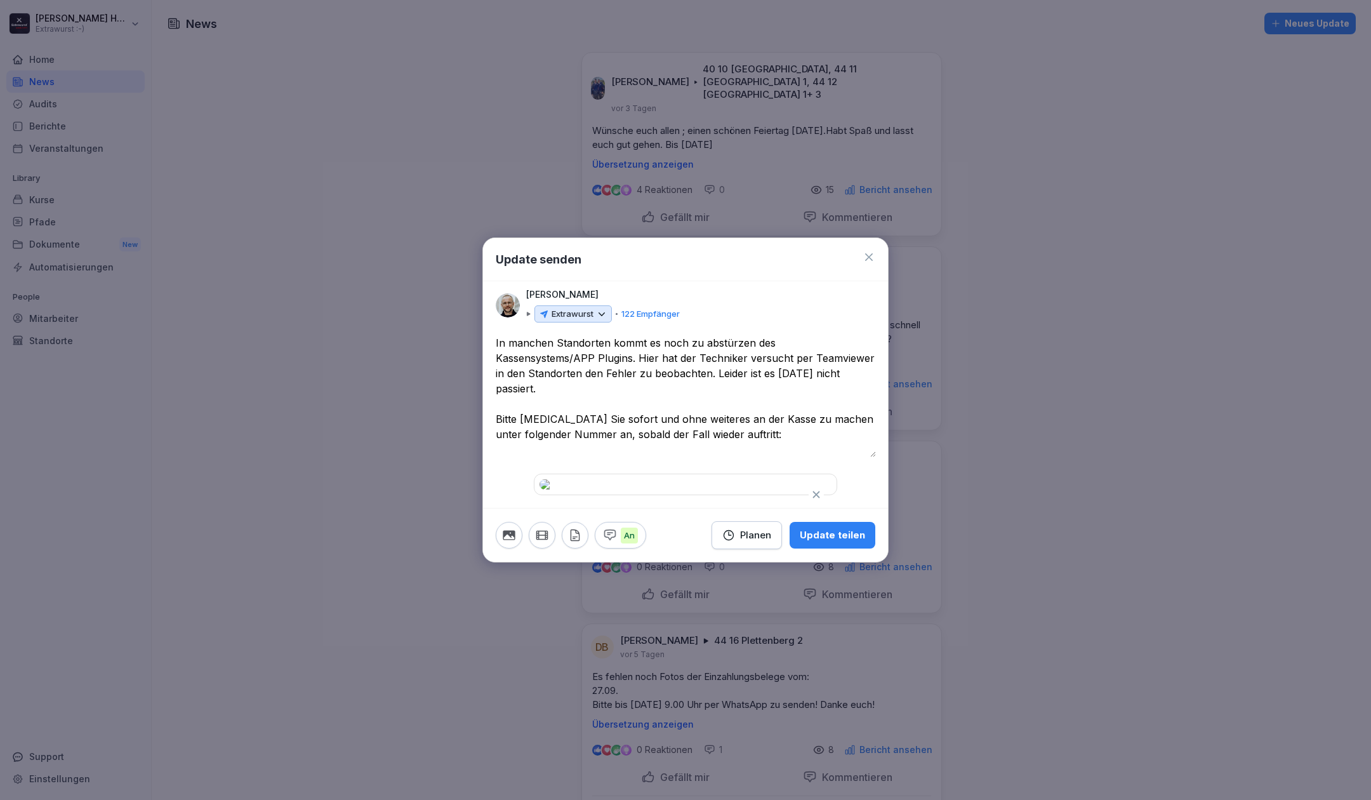
paste textarea "********"
click at [519, 357] on textarea "**********" at bounding box center [686, 396] width 380 height 122
click at [632, 358] on textarea "**********" at bounding box center [686, 396] width 380 height 122
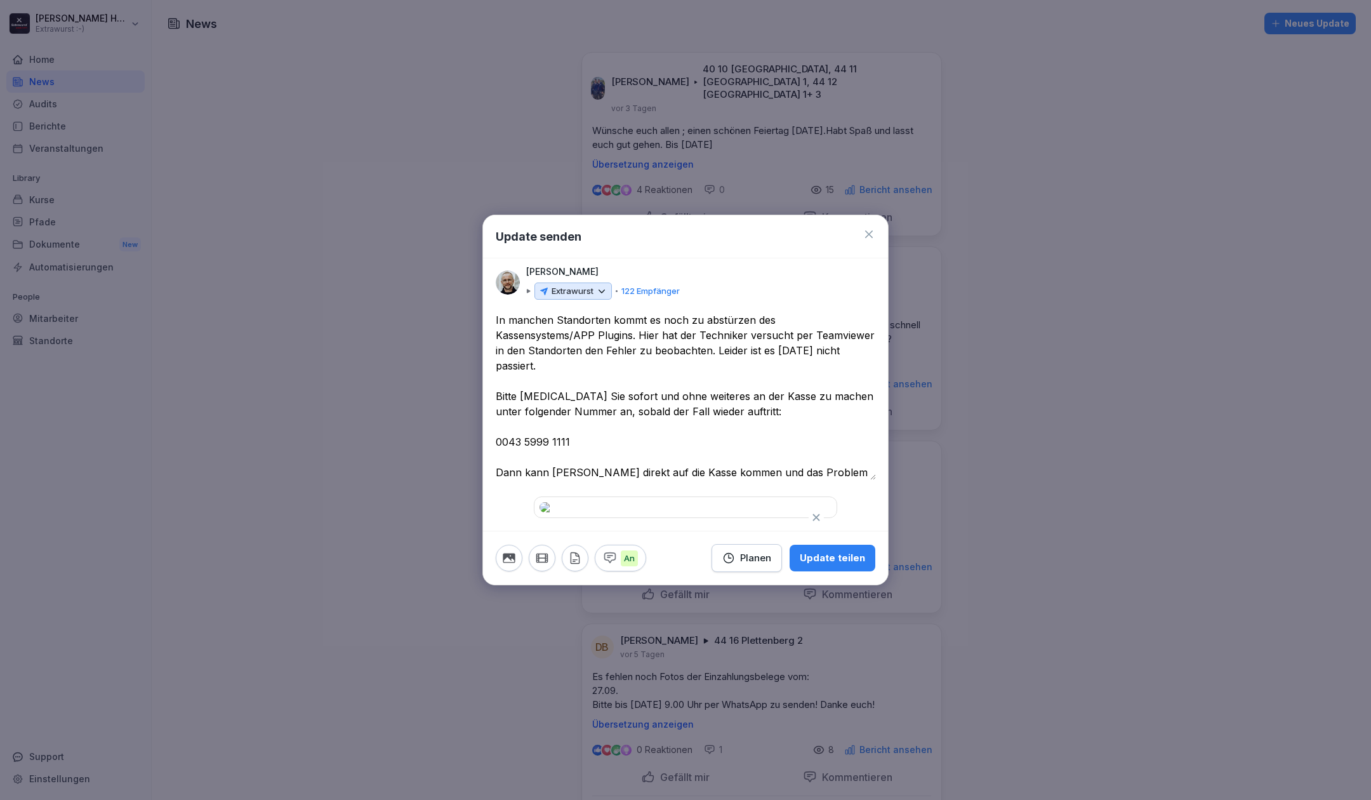
click at [592, 285] on p "Extrawurst" at bounding box center [573, 291] width 42 height 13
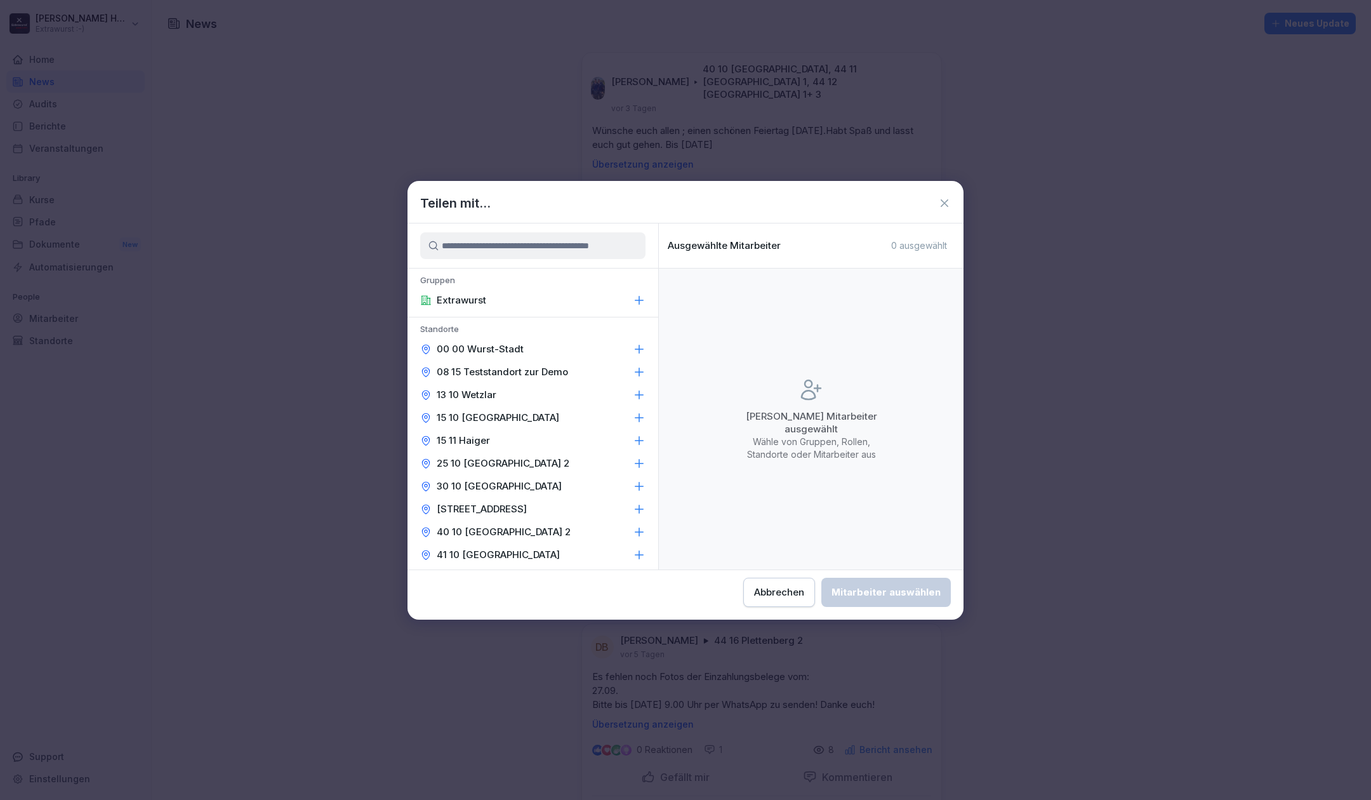
click at [609, 393] on div "13 10 Wetzlar" at bounding box center [532, 394] width 251 height 23
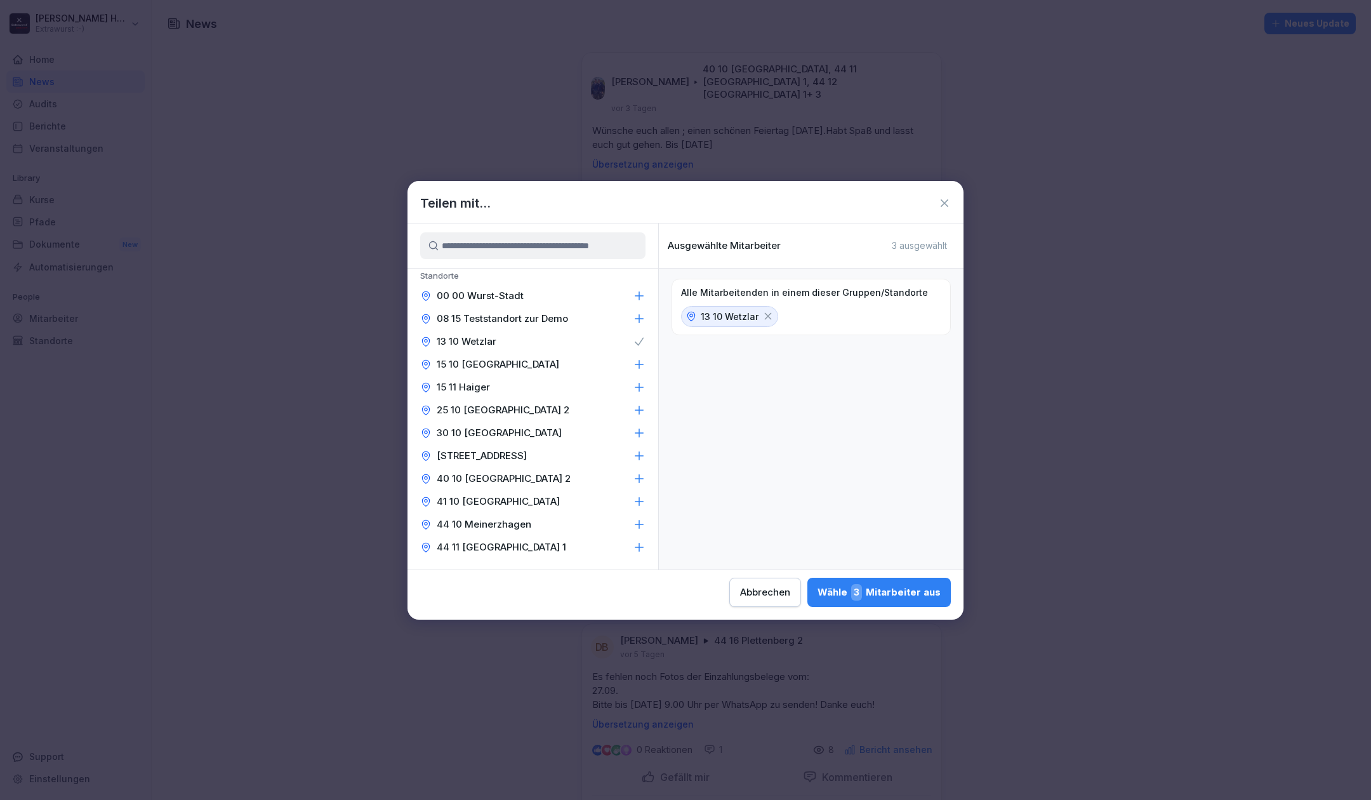
scroll to position [84, 0]
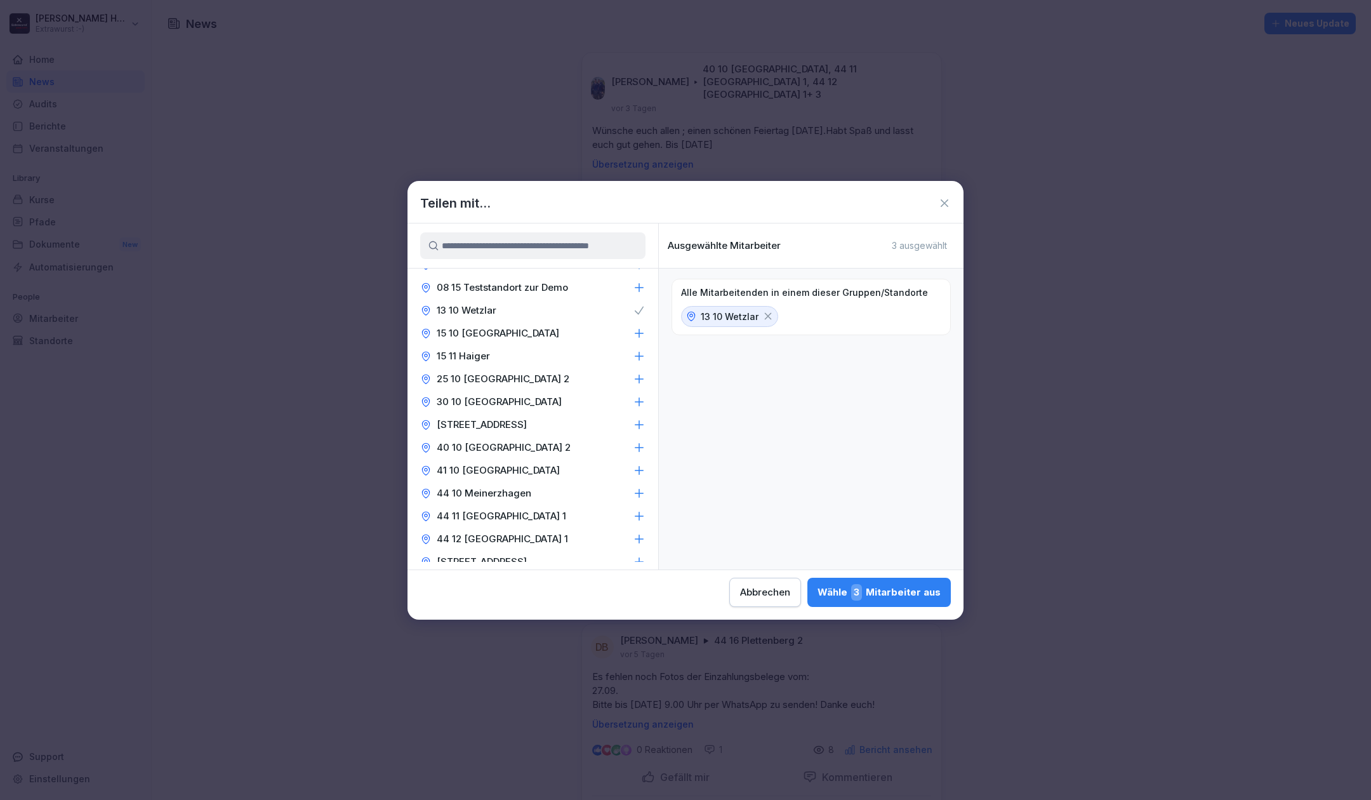
click at [633, 489] on icon at bounding box center [639, 493] width 13 height 13
click at [633, 538] on icon at bounding box center [639, 539] width 13 height 13
click at [633, 536] on icon at bounding box center [639, 539] width 13 height 13
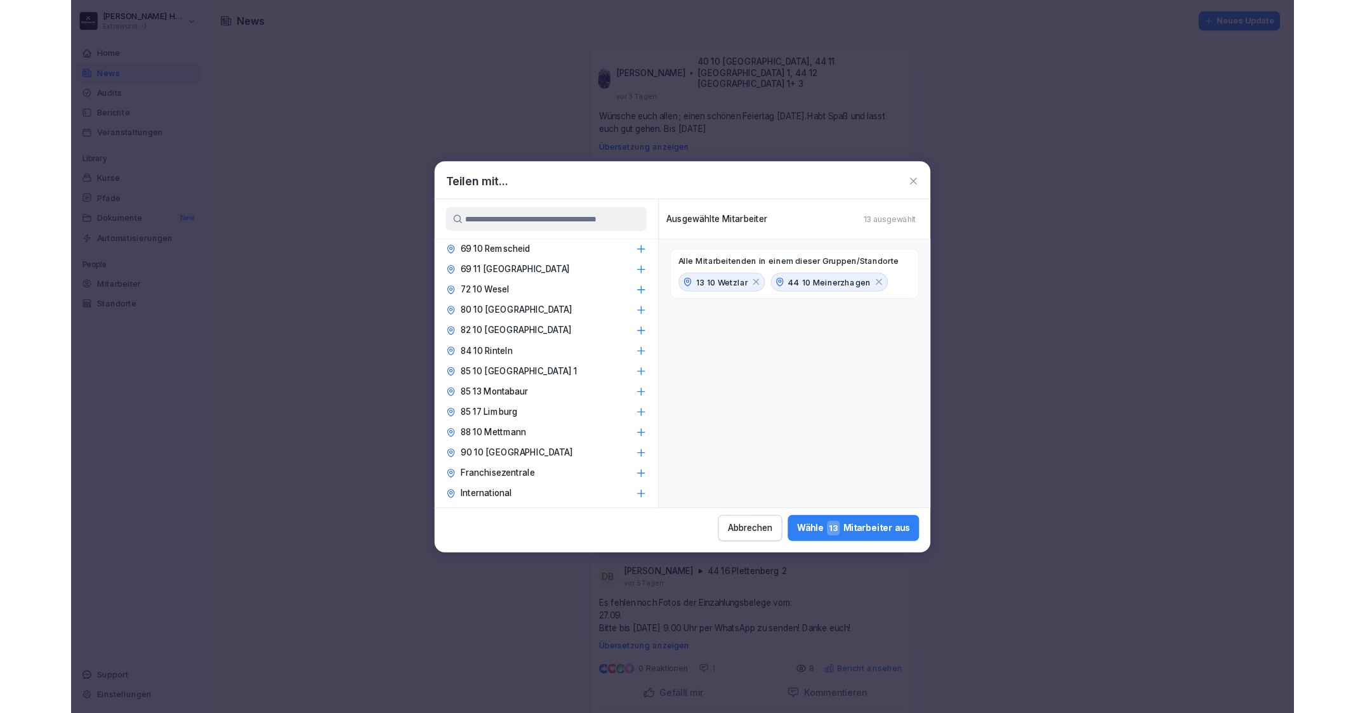
scroll to position [592, 0]
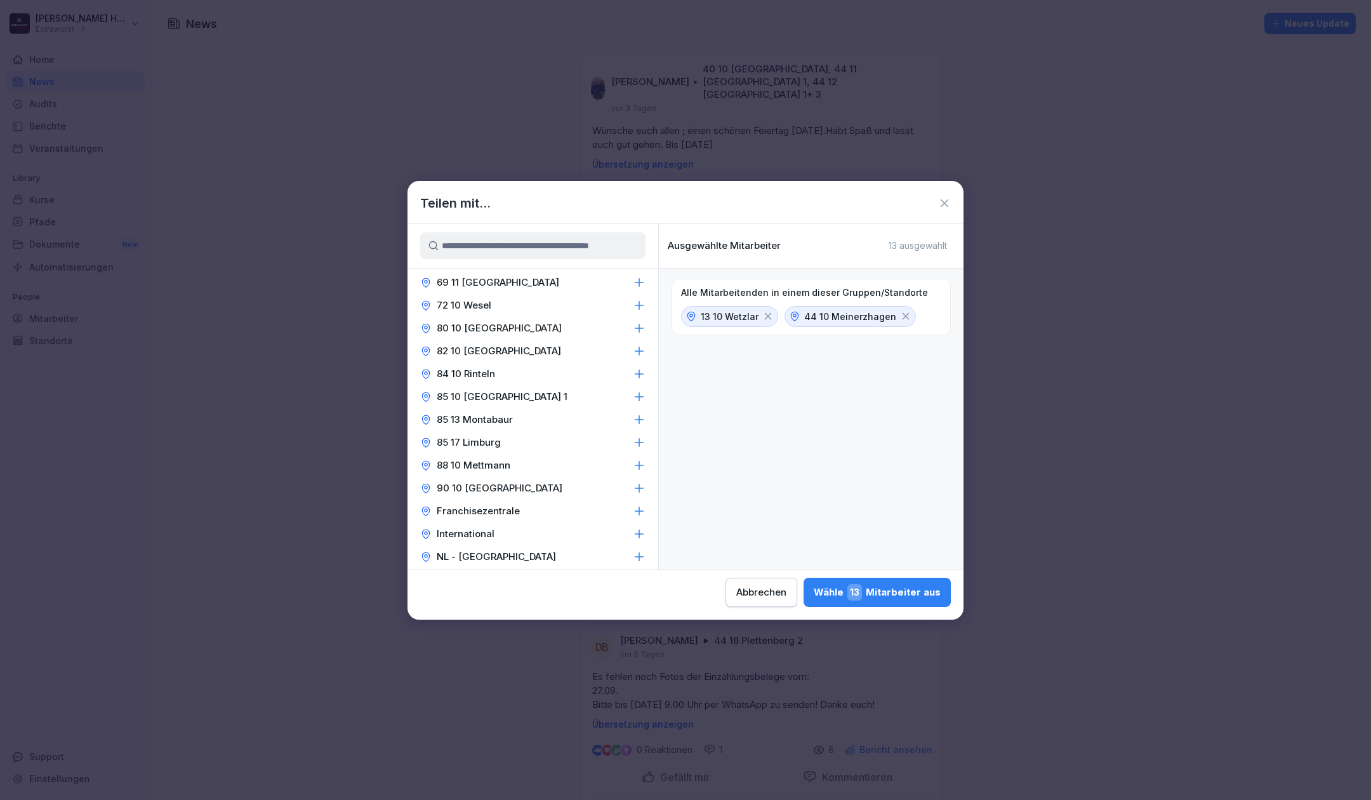
click at [633, 418] on icon at bounding box center [639, 419] width 13 height 13
click at [884, 586] on div "Wähle 18 Mitarbeiter aus" at bounding box center [877, 592] width 128 height 17
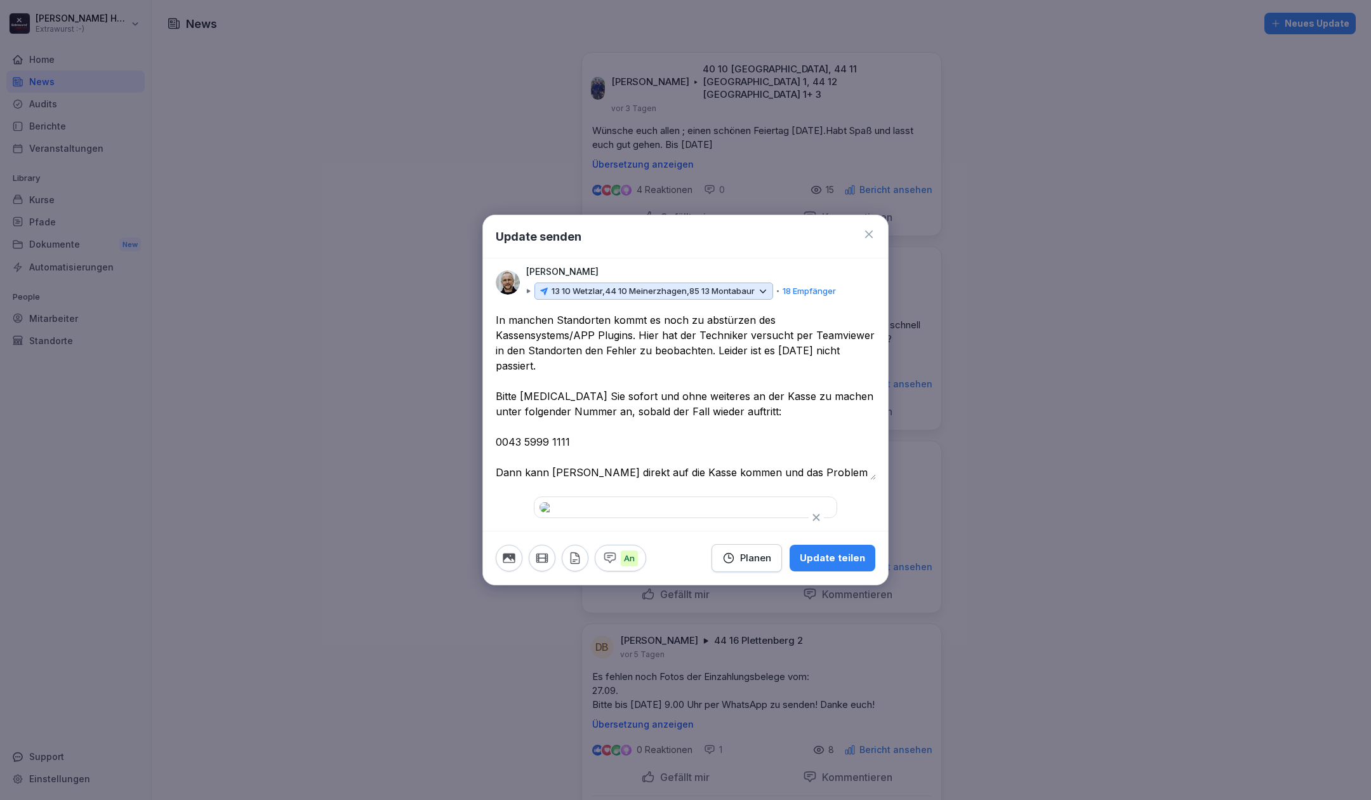
click at [587, 376] on textarea "**********" at bounding box center [686, 396] width 380 height 168
type textarea "**********"
click at [844, 565] on div "Update teilen" at bounding box center [832, 558] width 65 height 14
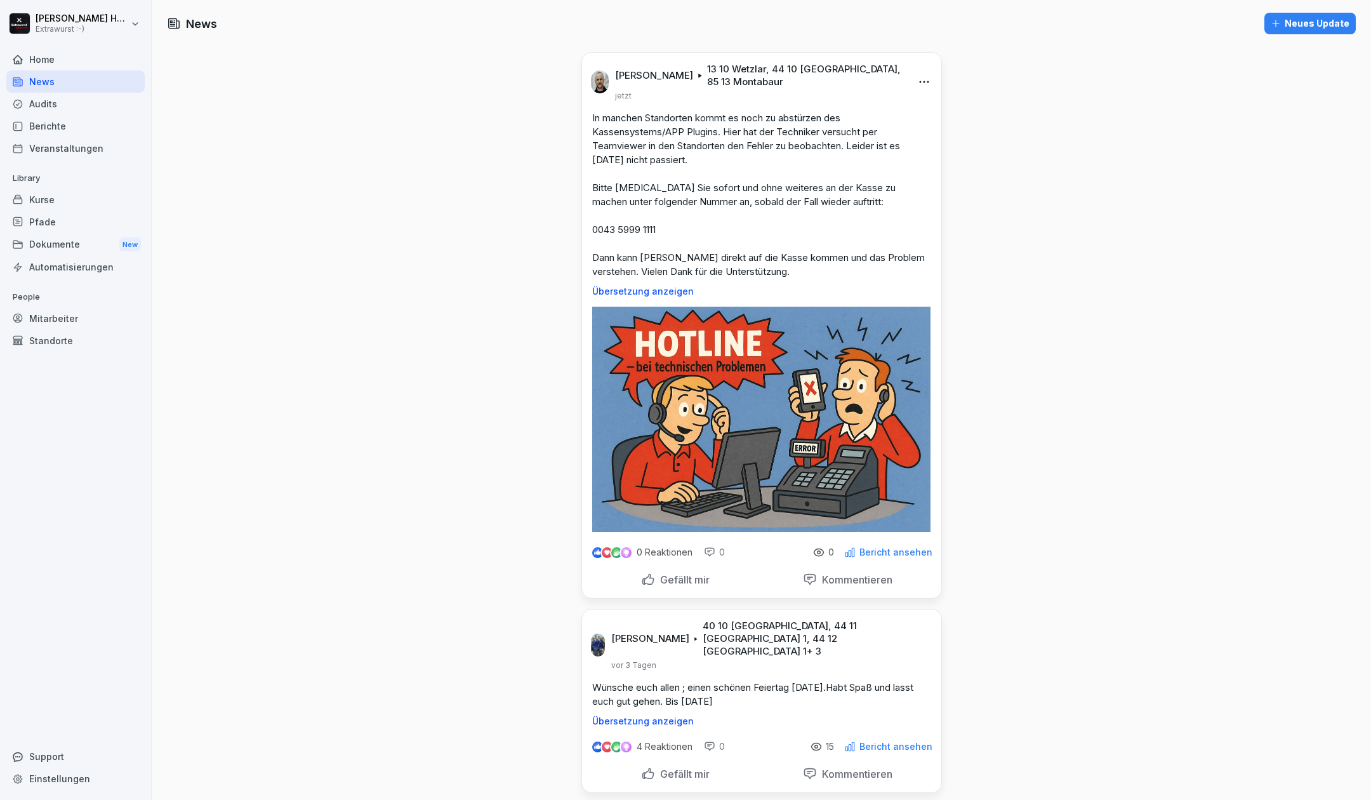
click at [699, 581] on p "Gefällt mir" at bounding box center [682, 579] width 55 height 13
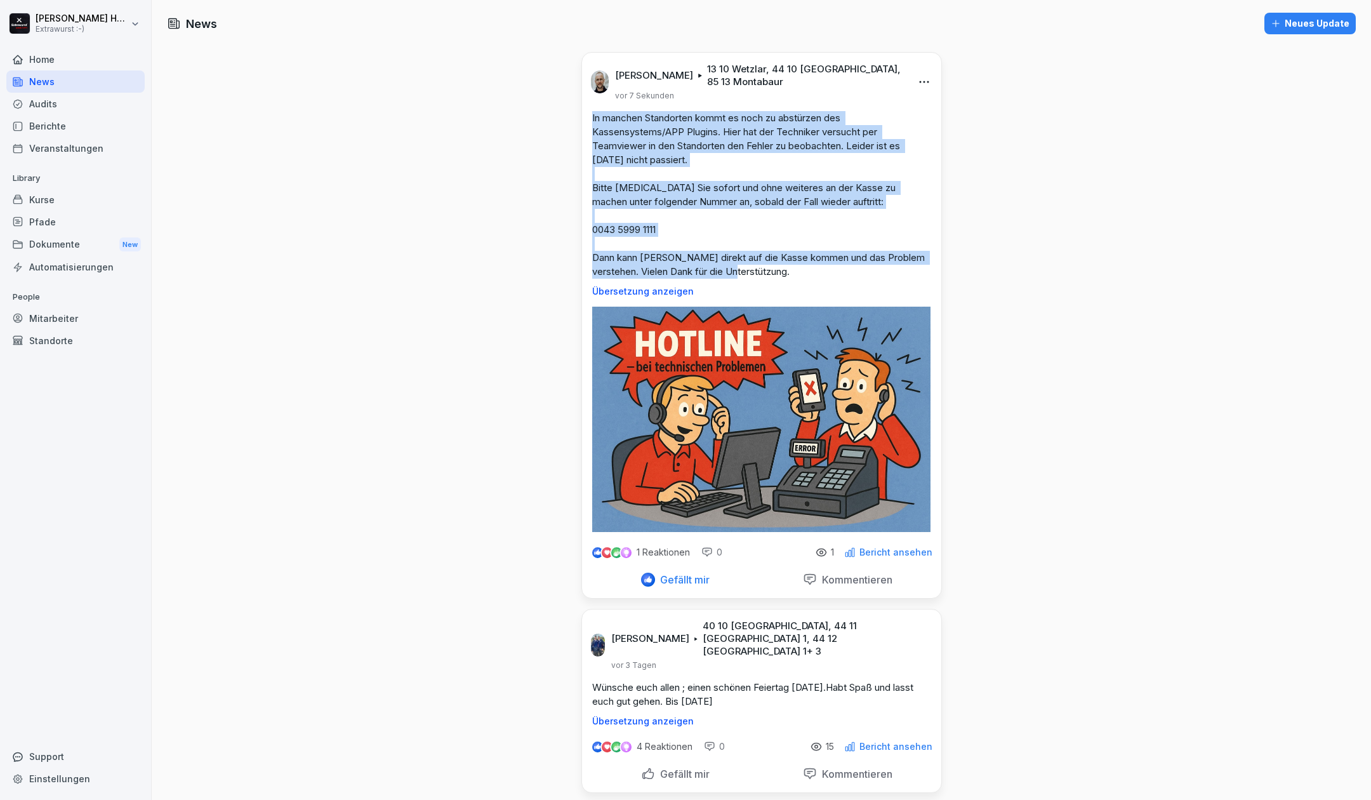
drag, startPoint x: 792, startPoint y: 270, endPoint x: 581, endPoint y: 119, distance: 259.3
click at [582, 119] on div "In manchen Standorten kommt es noch zu abstürzen des Kassensystems/APP Plugins.…" at bounding box center [761, 203] width 359 height 185
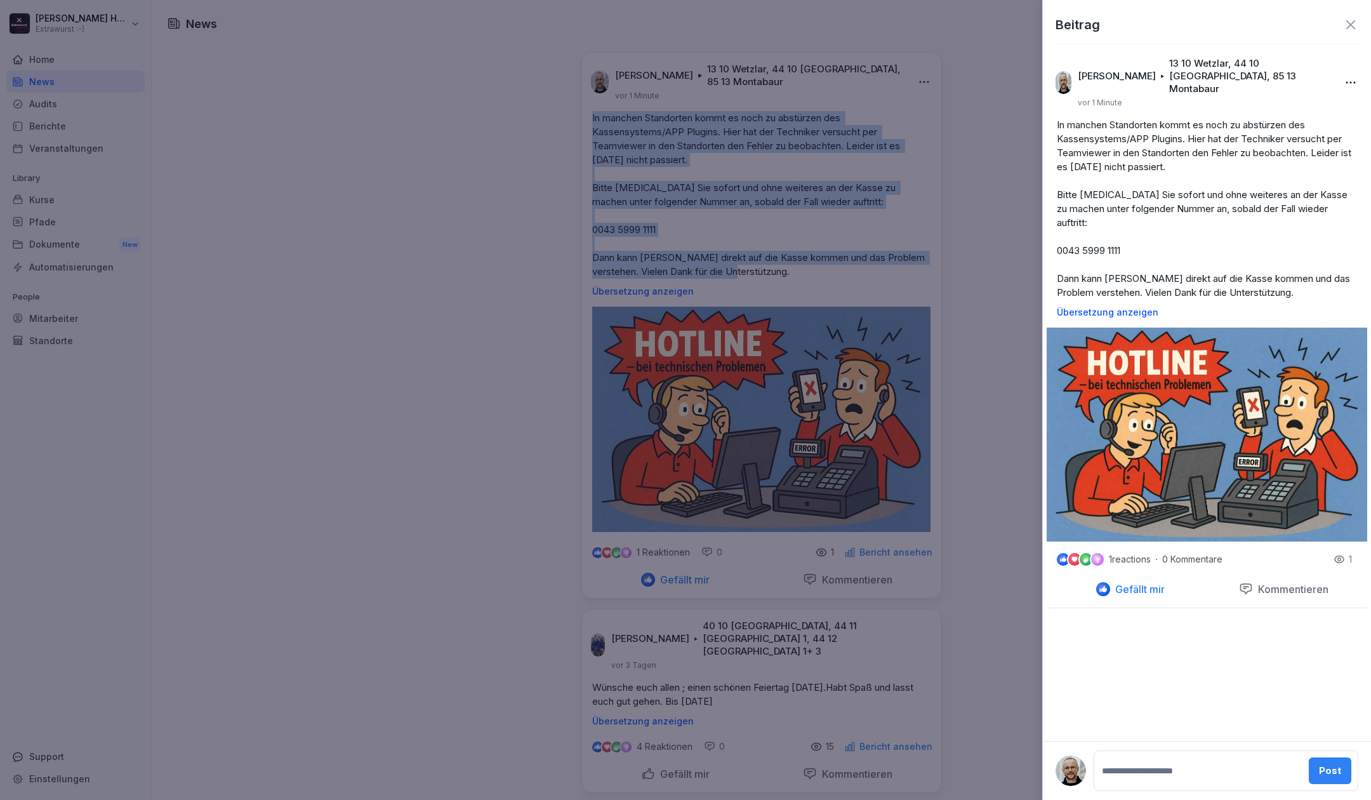
copy p "In manchen Standorten kommt es noch zu abstürzen des Kassensystems/APP Plugins.…"
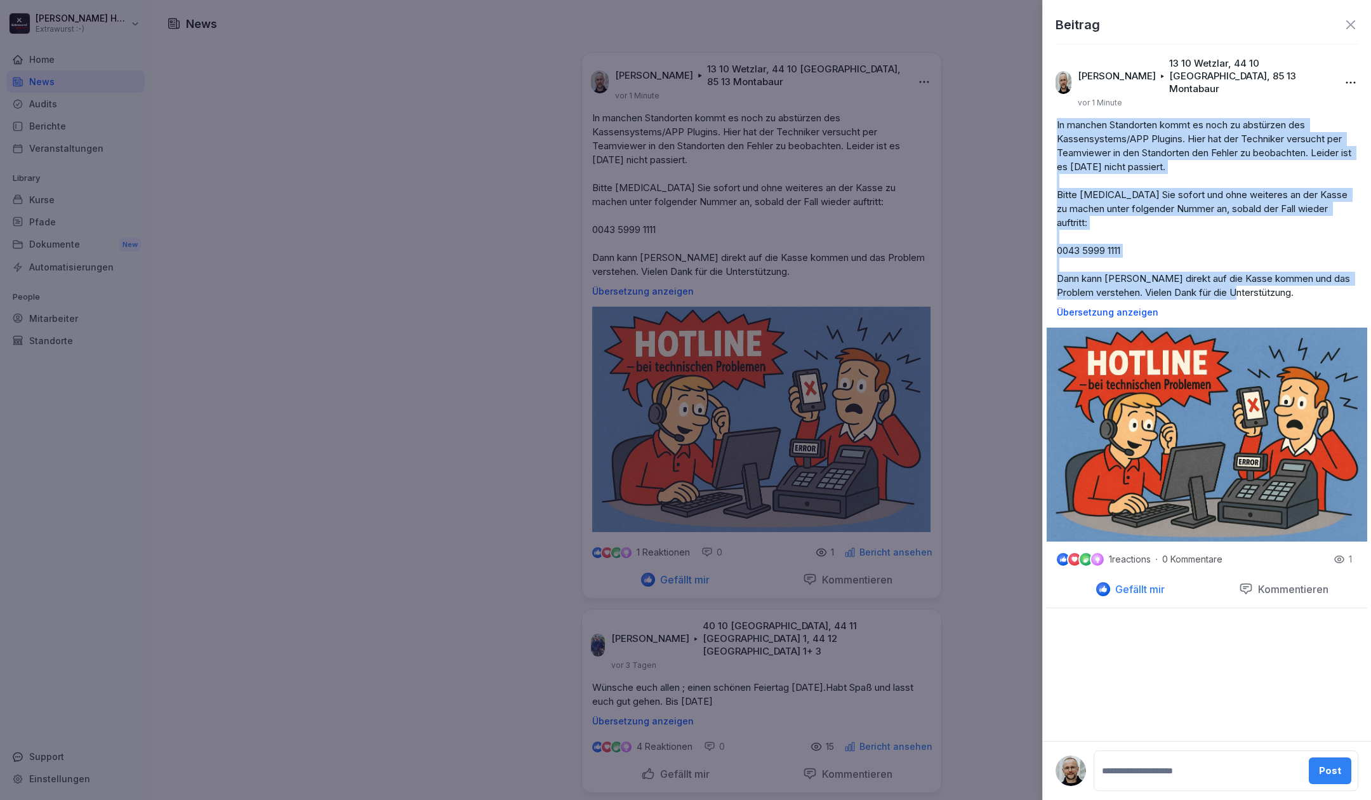
drag, startPoint x: 1297, startPoint y: 266, endPoint x: 1057, endPoint y: 115, distance: 283.5
click at [1057, 118] on p "In manchen Standorten kommt es noch zu abstürzen des Kassensystems/APP Plugins.…" at bounding box center [1207, 209] width 300 height 182
copy p "In manchen Standorten kommt es noch zu abstürzen des Kassensystems/APP Plugins.…"
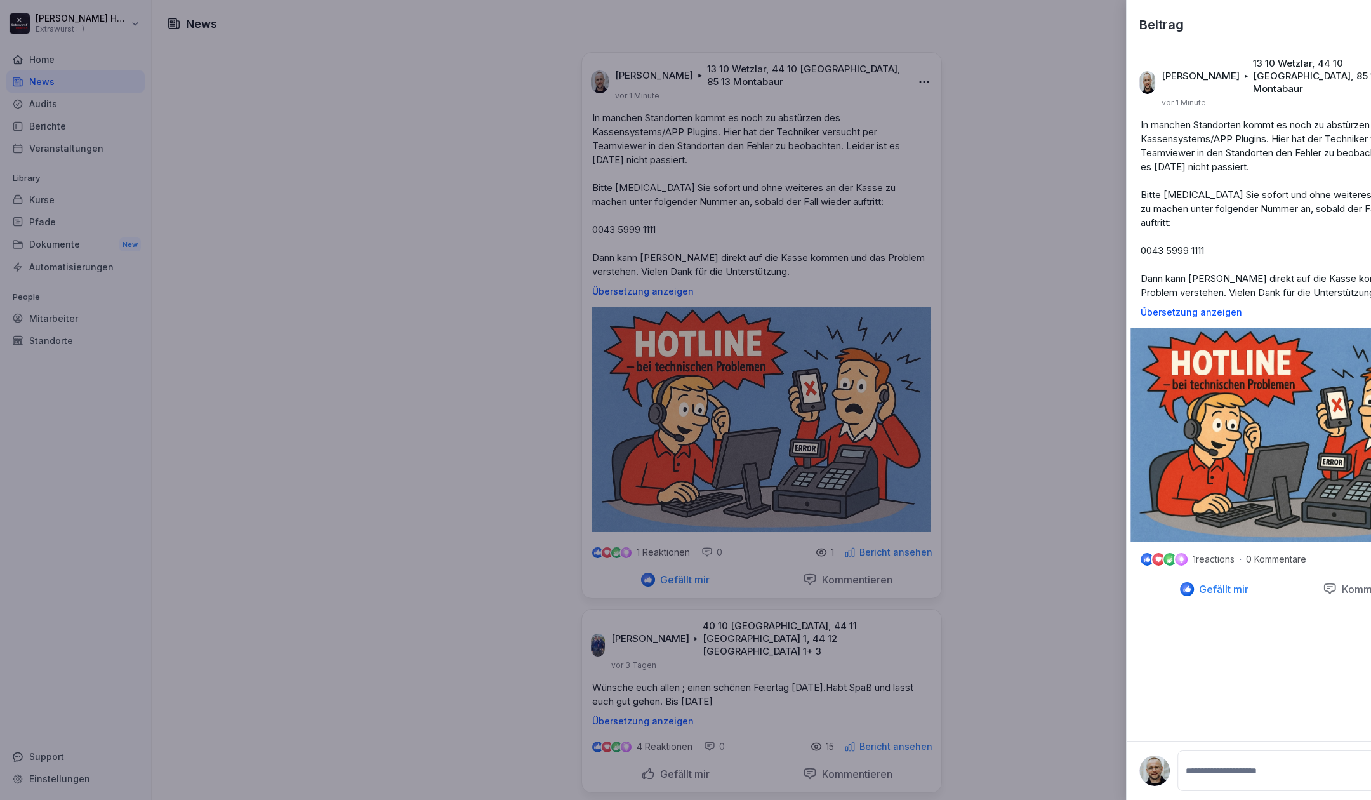
click at [444, 223] on div at bounding box center [685, 400] width 1371 height 800
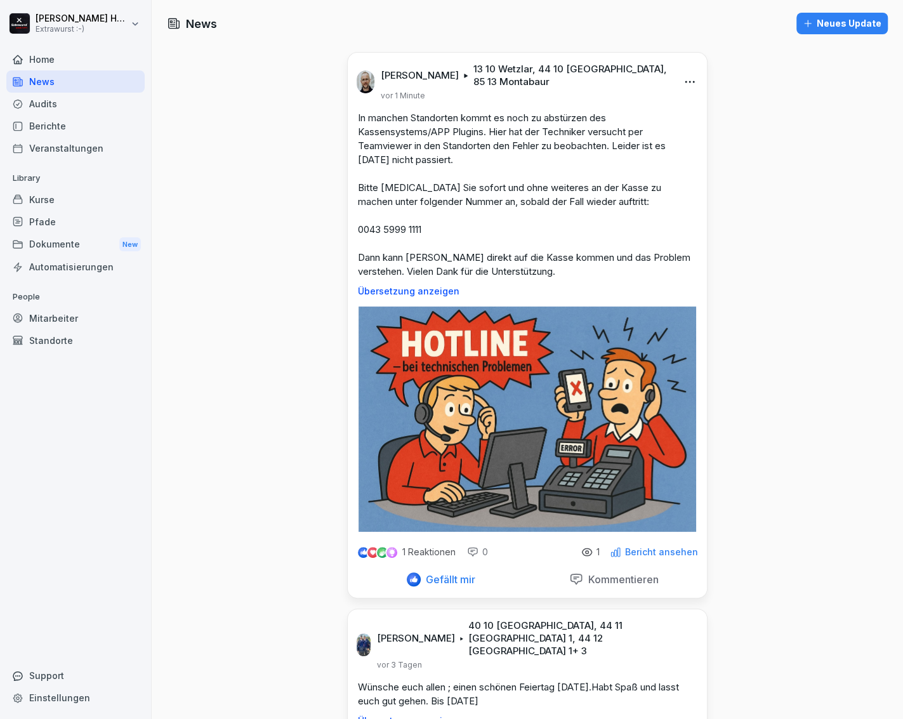
click at [0, 377] on div "Kim Hagebaum Extrawurst :-) Home News Audits Berichte Veranstaltungen Library K…" at bounding box center [76, 359] width 152 height 719
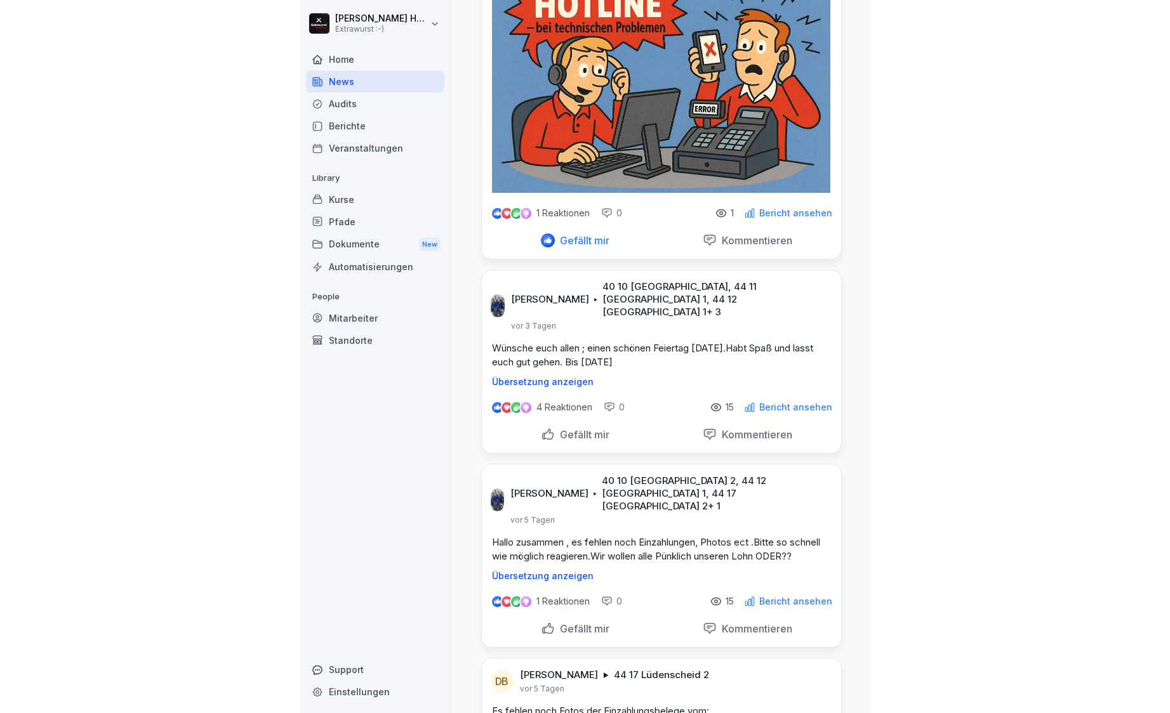
scroll to position [0, 0]
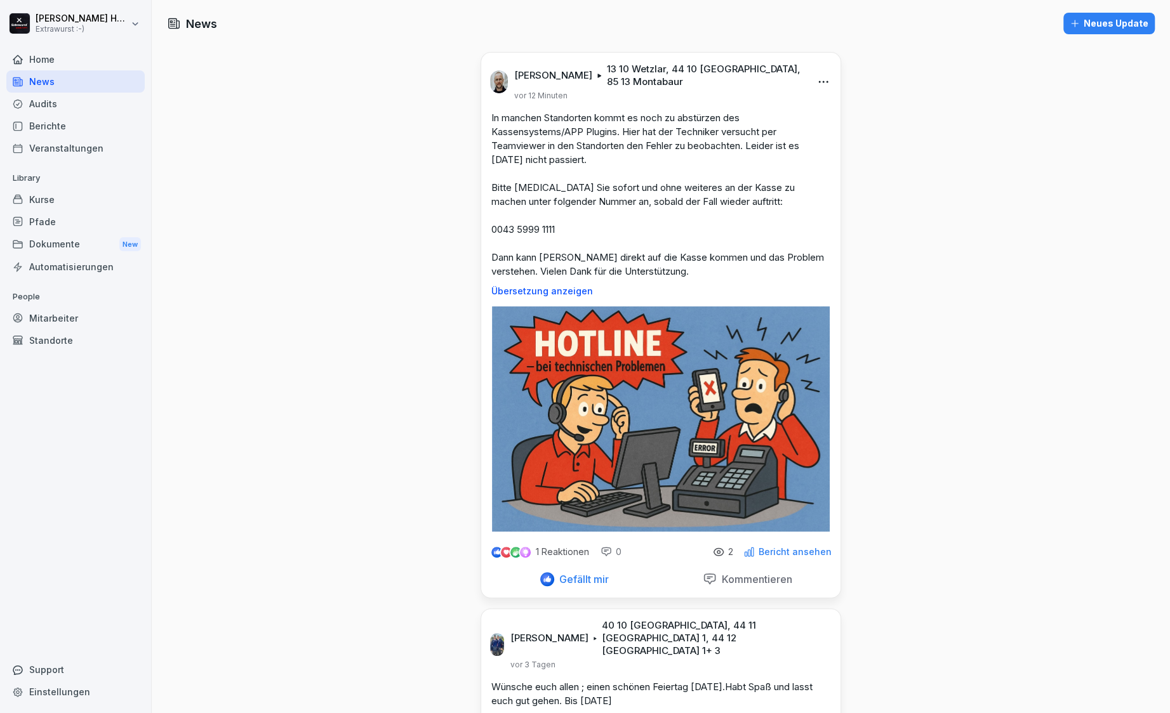
click at [774, 553] on p "Bericht ansehen" at bounding box center [795, 552] width 73 height 10
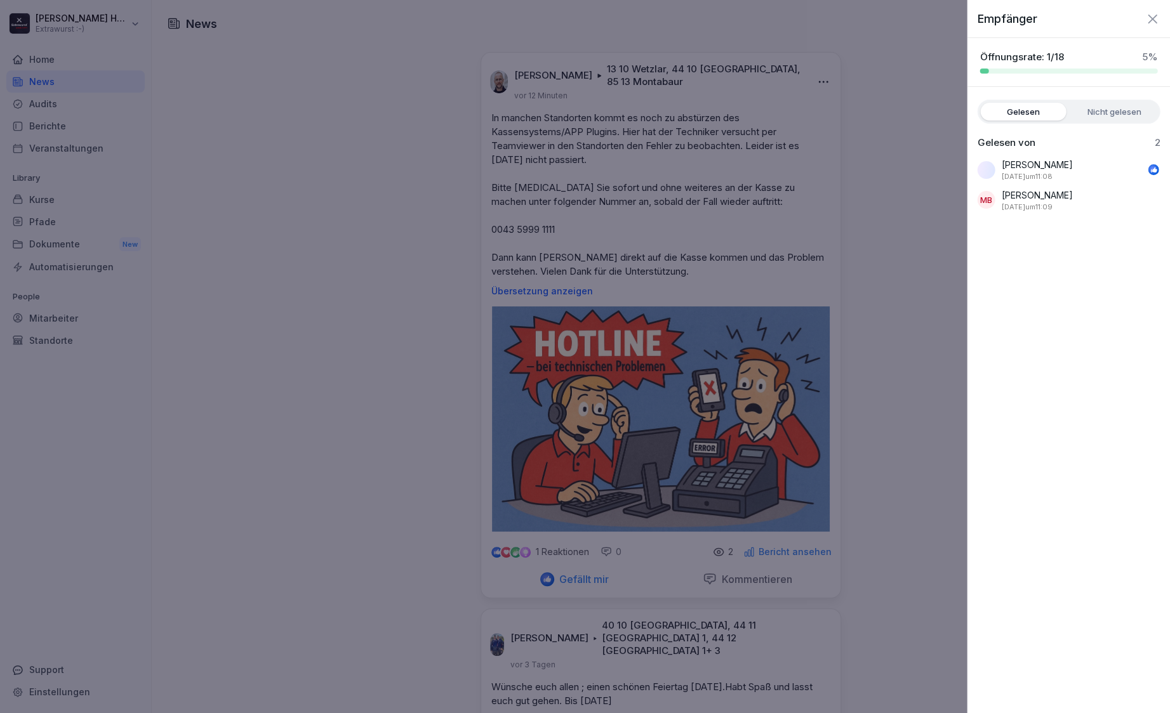
click at [941, 79] on div at bounding box center [585, 356] width 1170 height 713
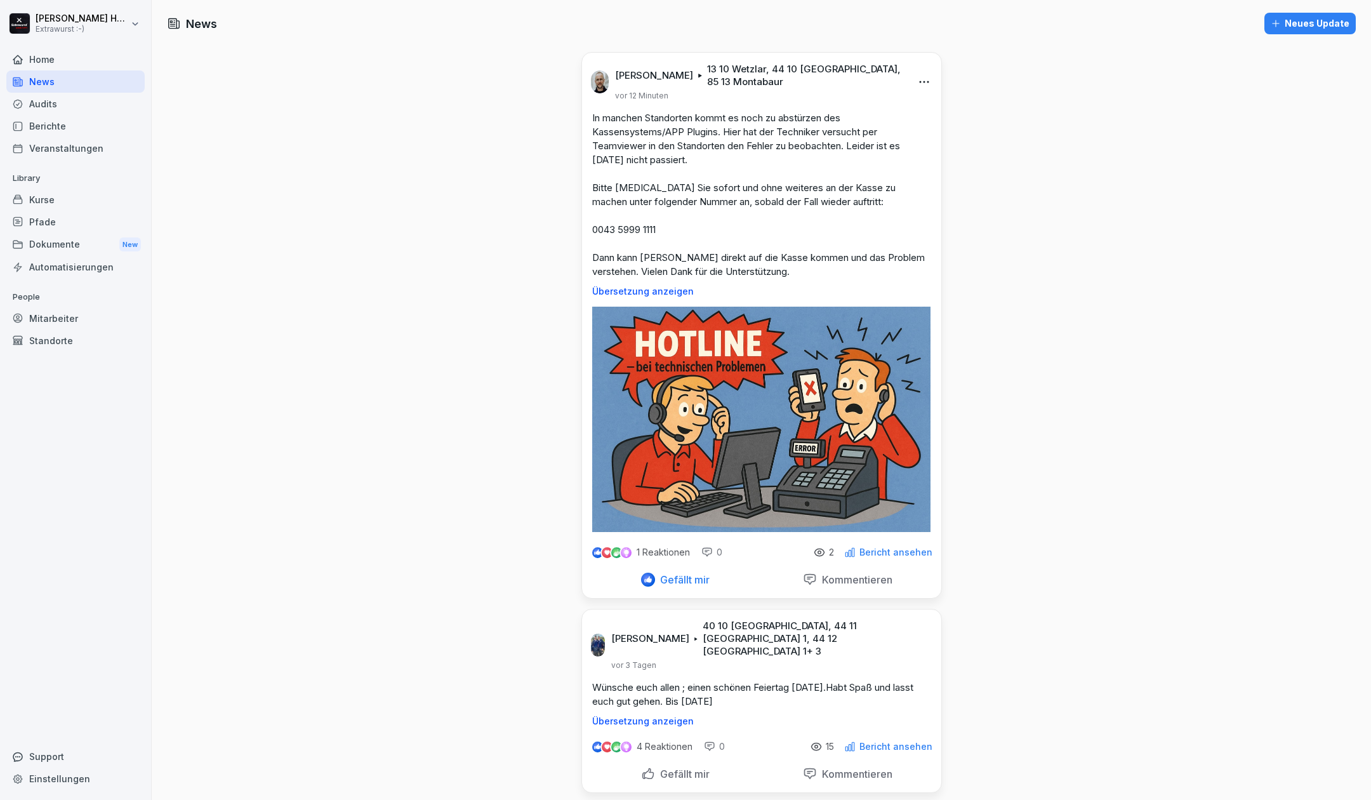
click at [43, 105] on div "Audits" at bounding box center [75, 104] width 138 height 22
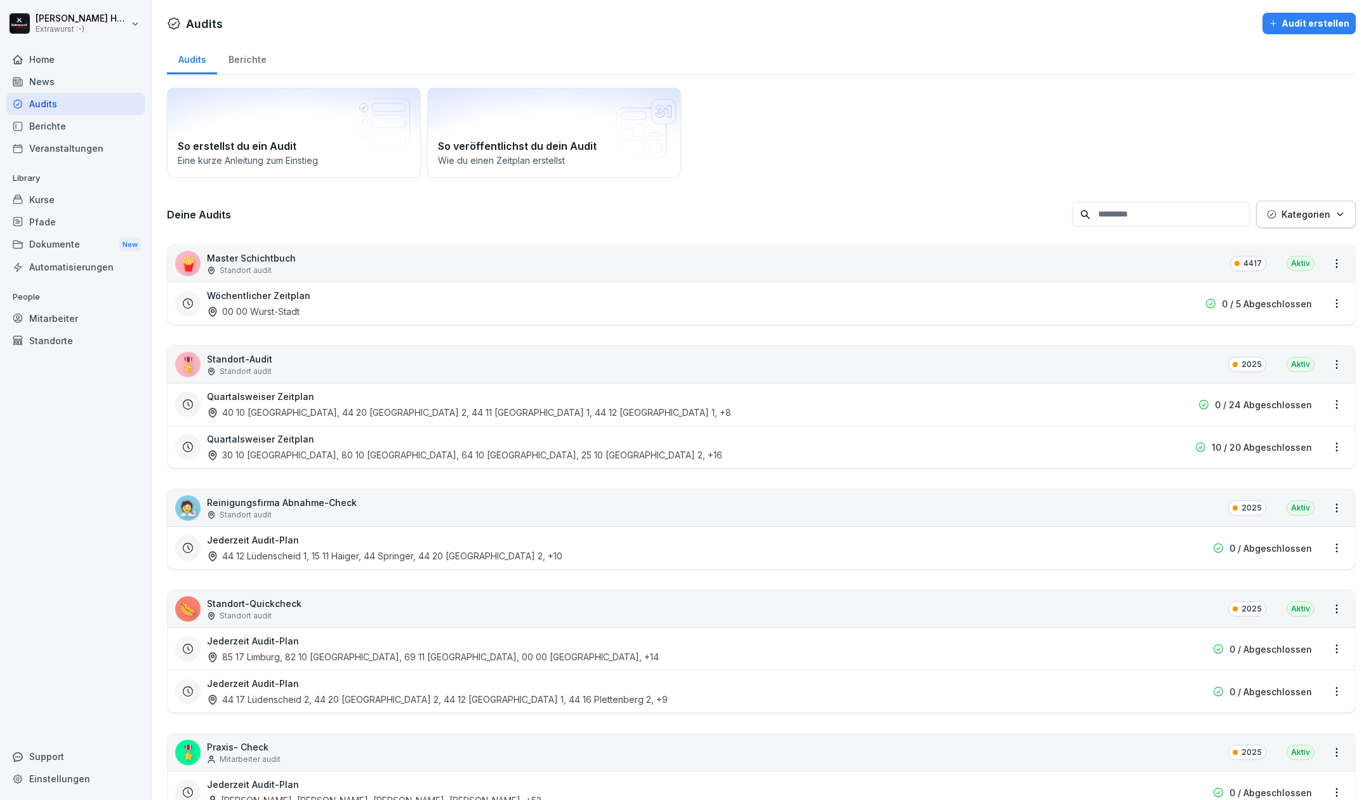
click at [1169, 29] on div "Audit erstellen" at bounding box center [1309, 24] width 81 height 14
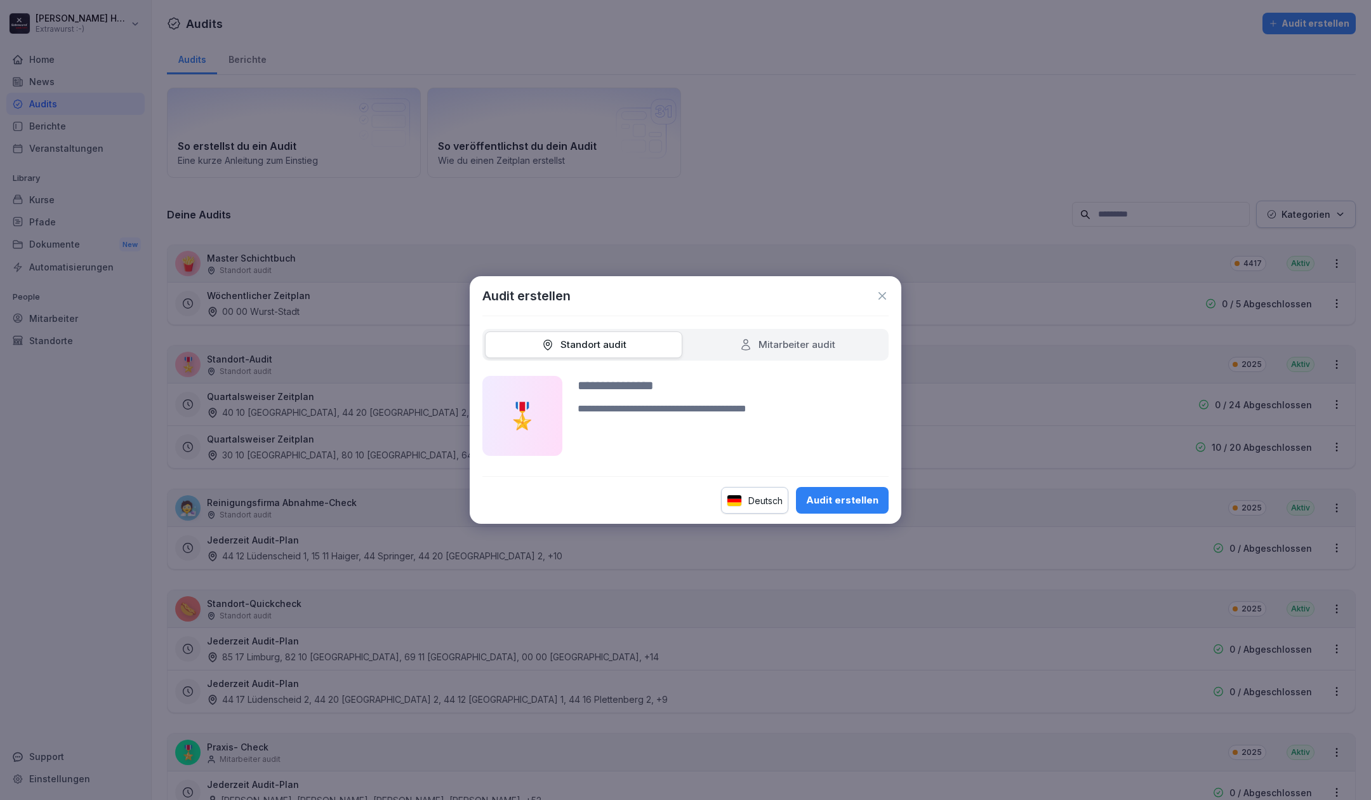
click at [750, 343] on icon at bounding box center [745, 344] width 13 height 13
click at [829, 501] on div "Audit erstellen" at bounding box center [842, 500] width 72 height 14
type input "****"
click at [818, 501] on div "Audit erstellen" at bounding box center [842, 500] width 72 height 14
